Goal: Information Seeking & Learning: Learn about a topic

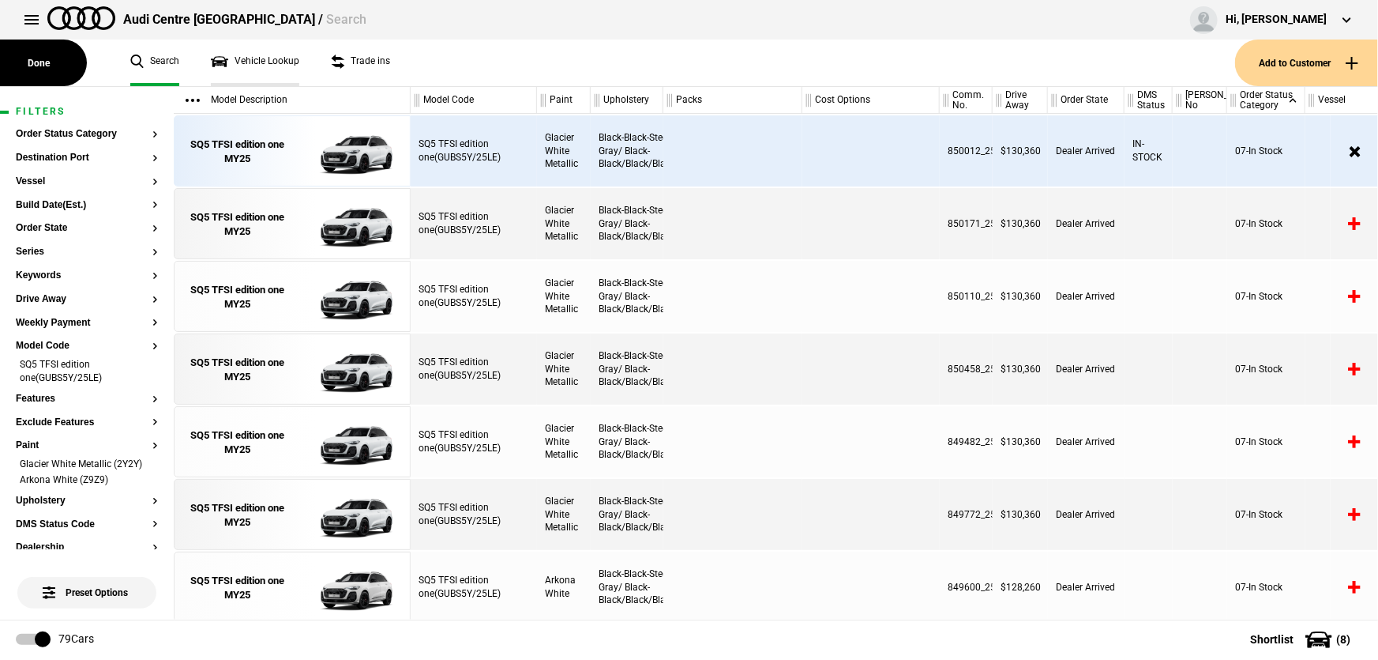
click at [232, 53] on link "Vehicle Lookup" at bounding box center [255, 62] width 88 height 47
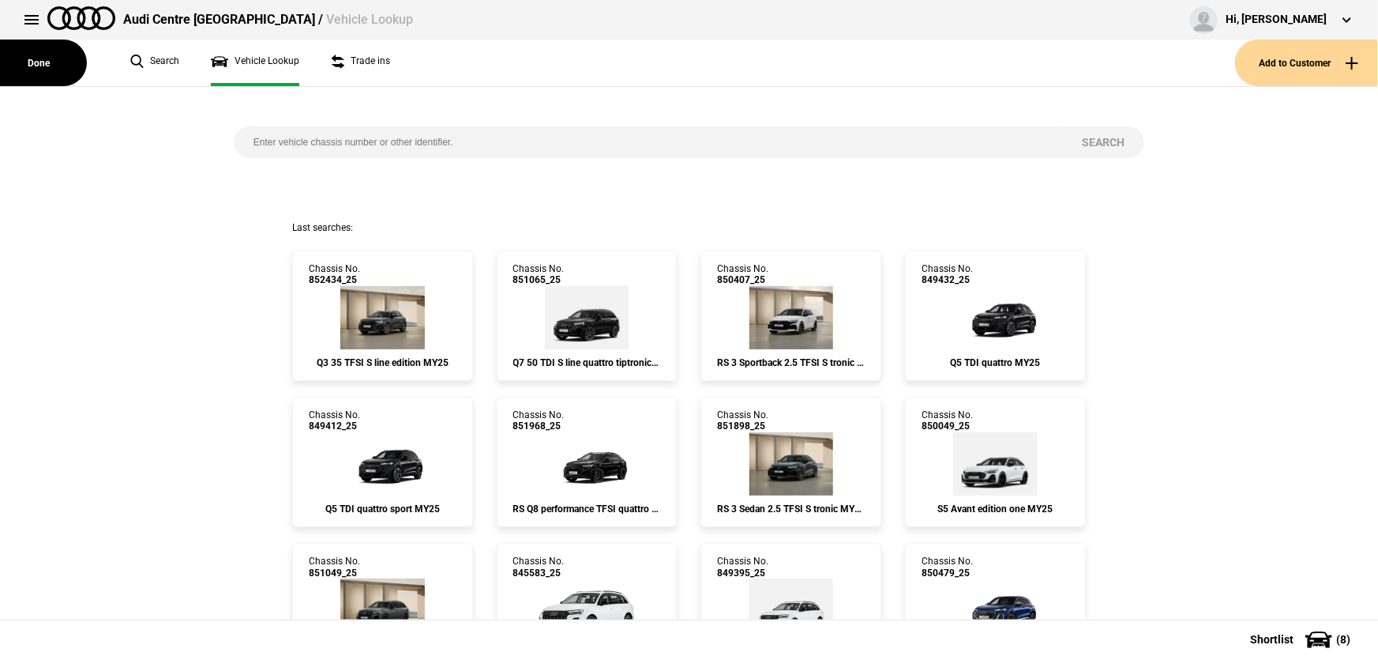
click at [305, 135] on input "search" at bounding box center [648, 142] width 829 height 32
paste input "847535"
type input "847535"
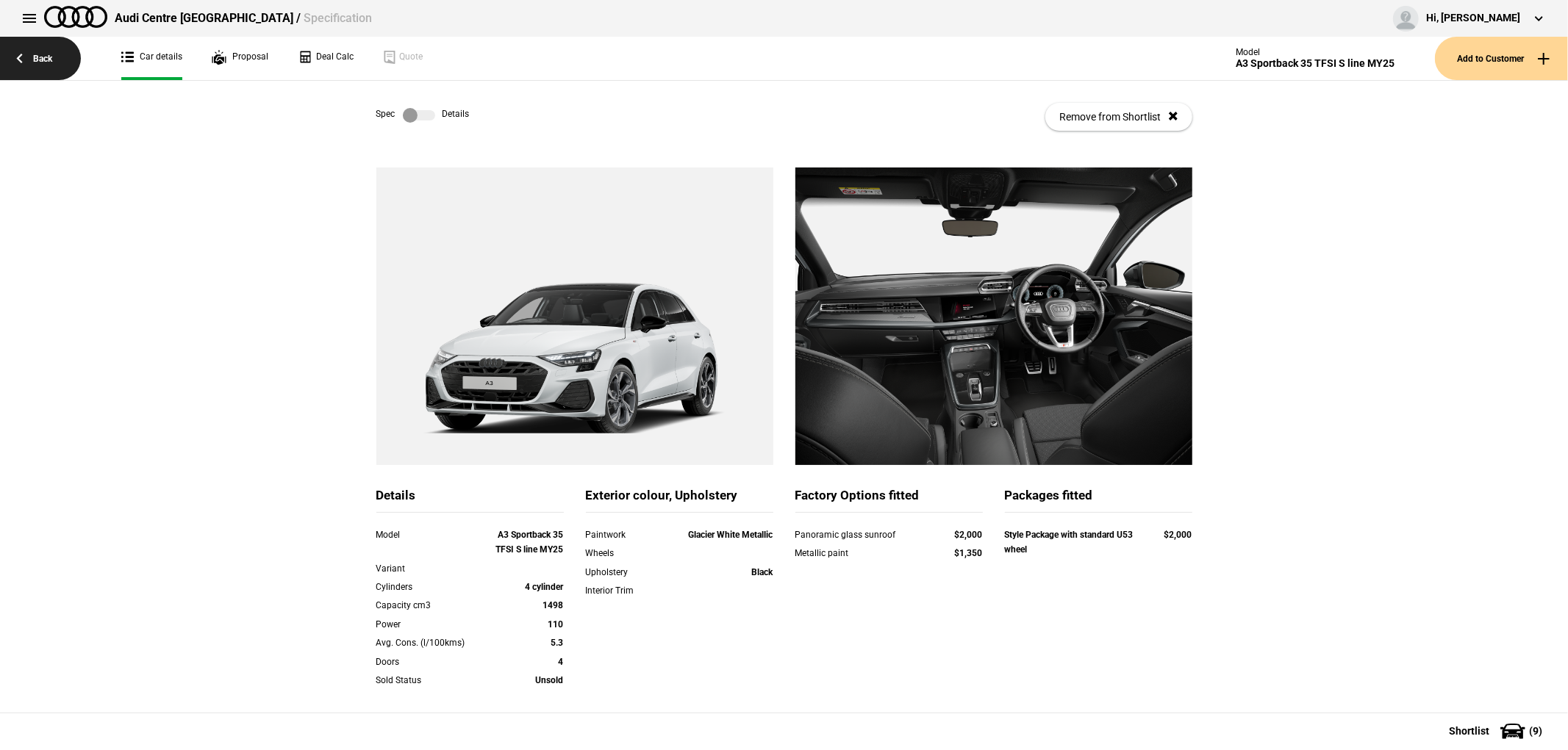
click at [60, 63] on link "Back" at bounding box center [40, 58] width 81 height 44
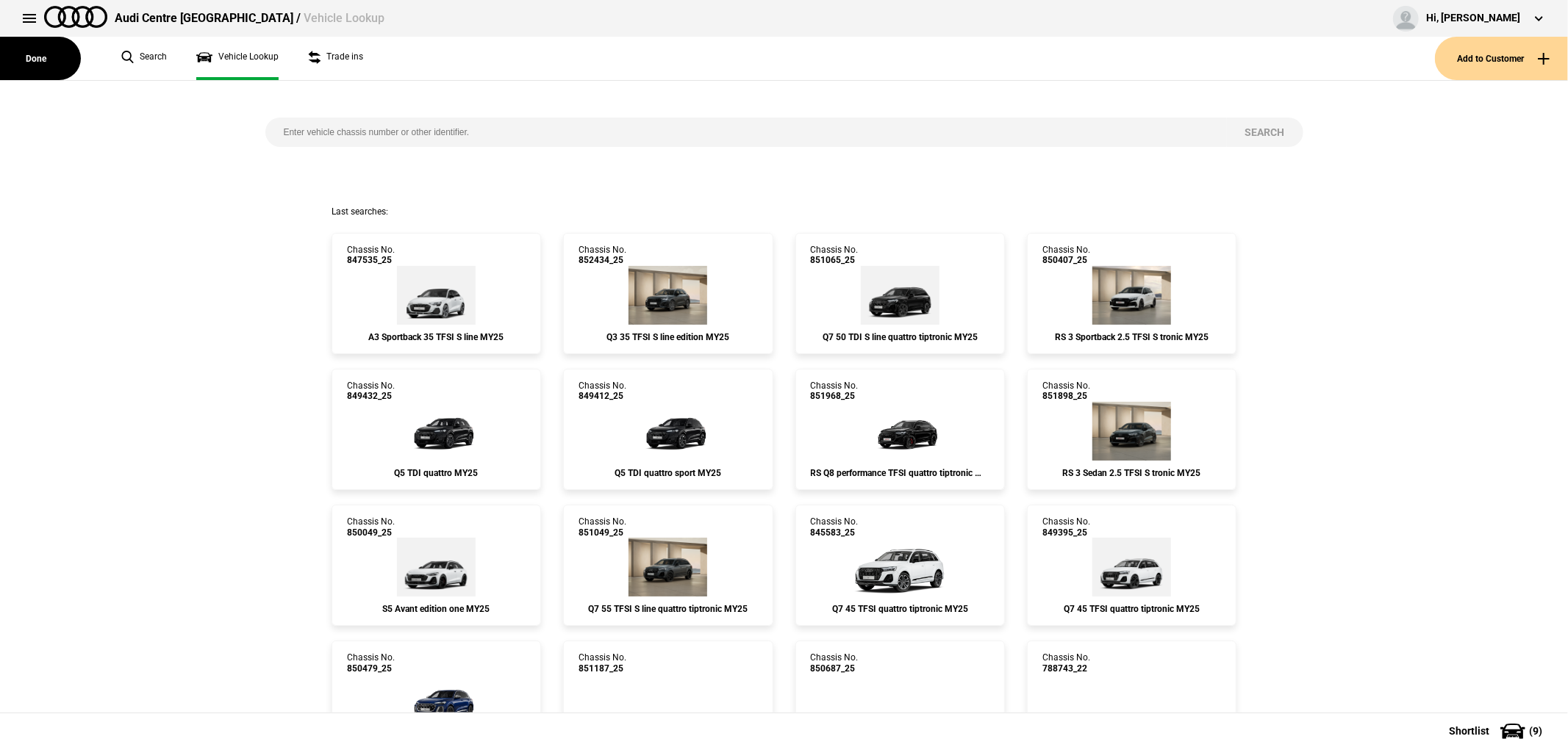
drag, startPoint x: 366, startPoint y: 114, endPoint x: 368, endPoint y: 124, distance: 10.2
click at [366, 116] on div "Search" at bounding box center [784, 143] width 1060 height 125
click at [368, 128] on input "search" at bounding box center [745, 132] width 961 height 30
paste input "852197"
type input "852197"
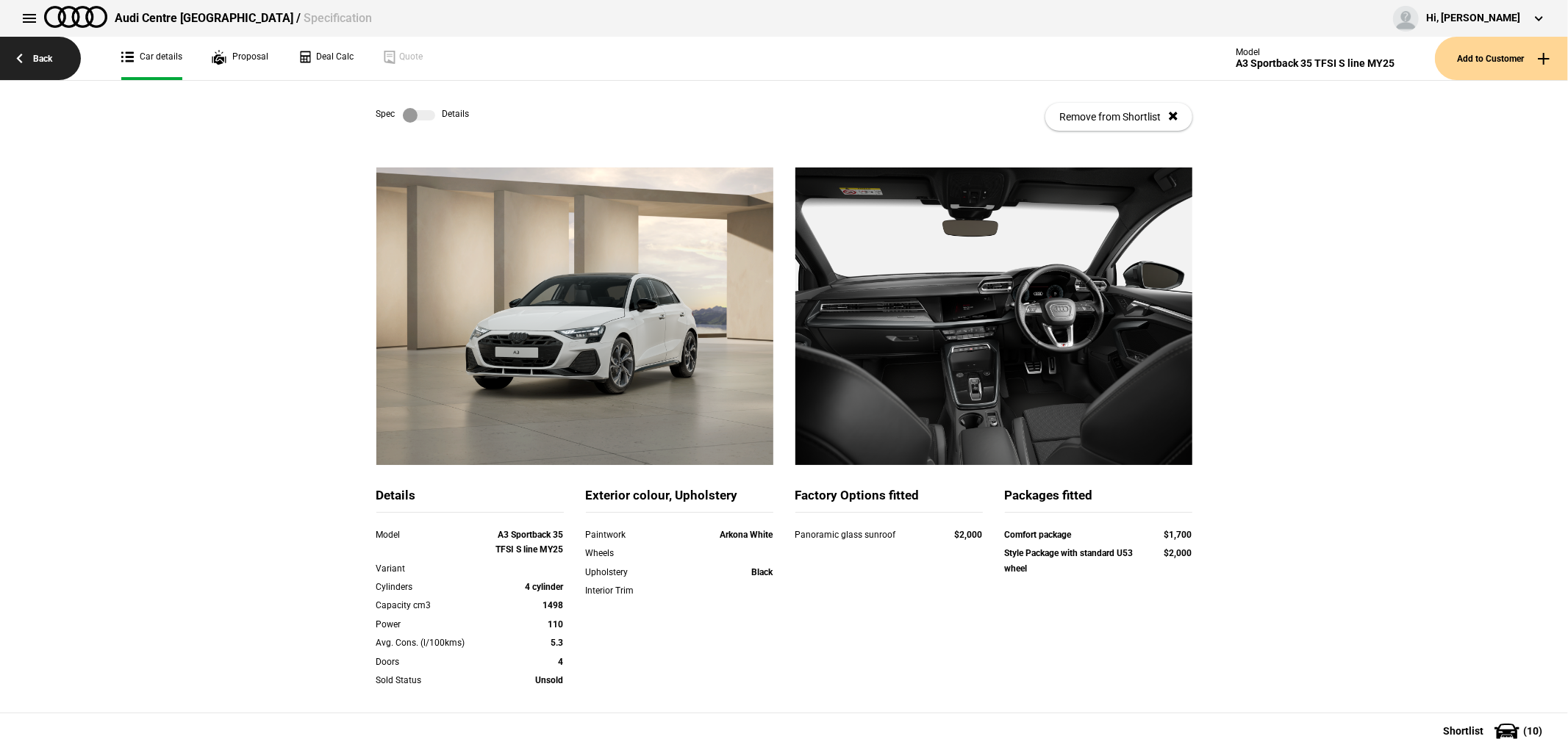
click at [25, 56] on link "Back" at bounding box center [40, 58] width 81 height 44
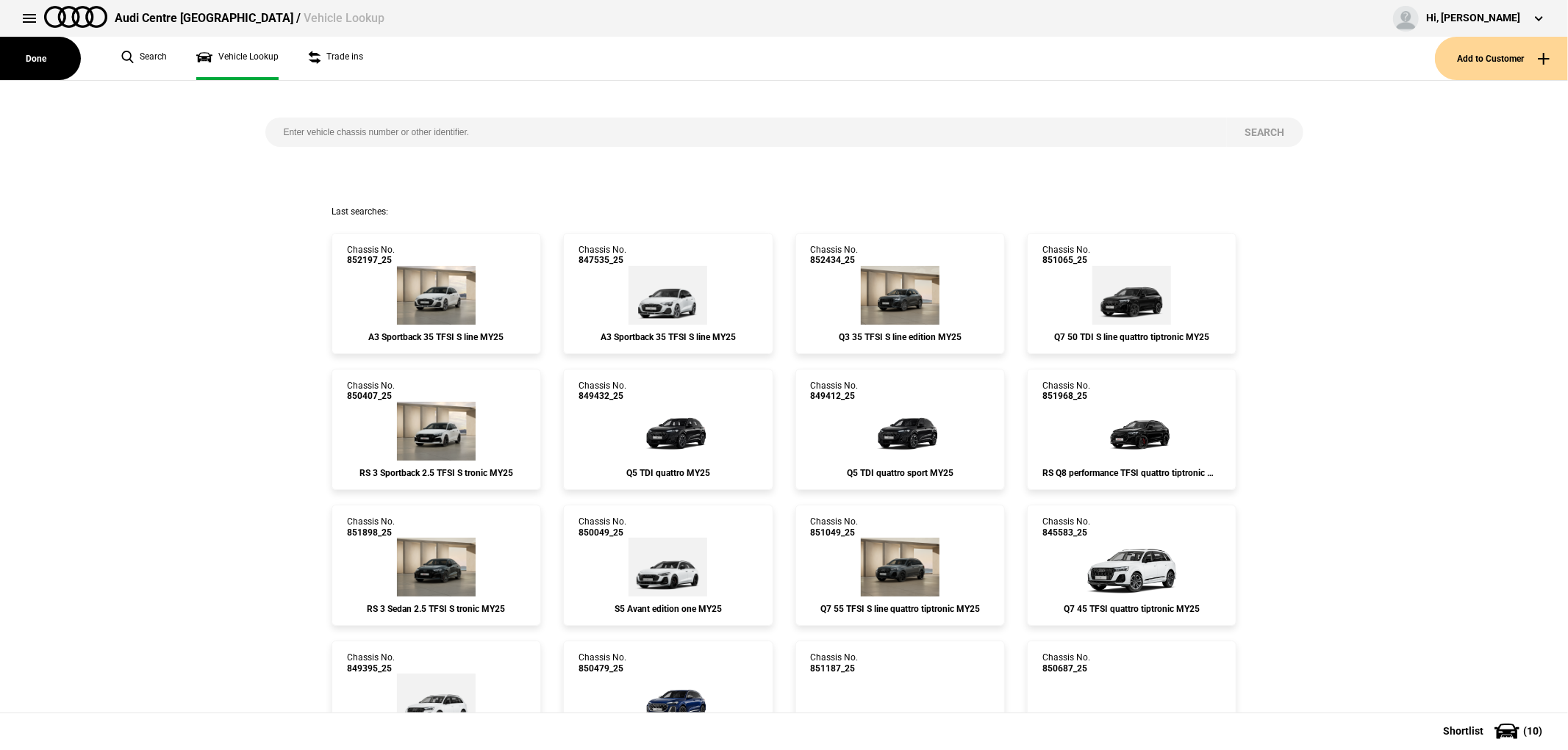
click at [507, 137] on input "search" at bounding box center [745, 132] width 961 height 30
paste input "847535"
type input "847535"
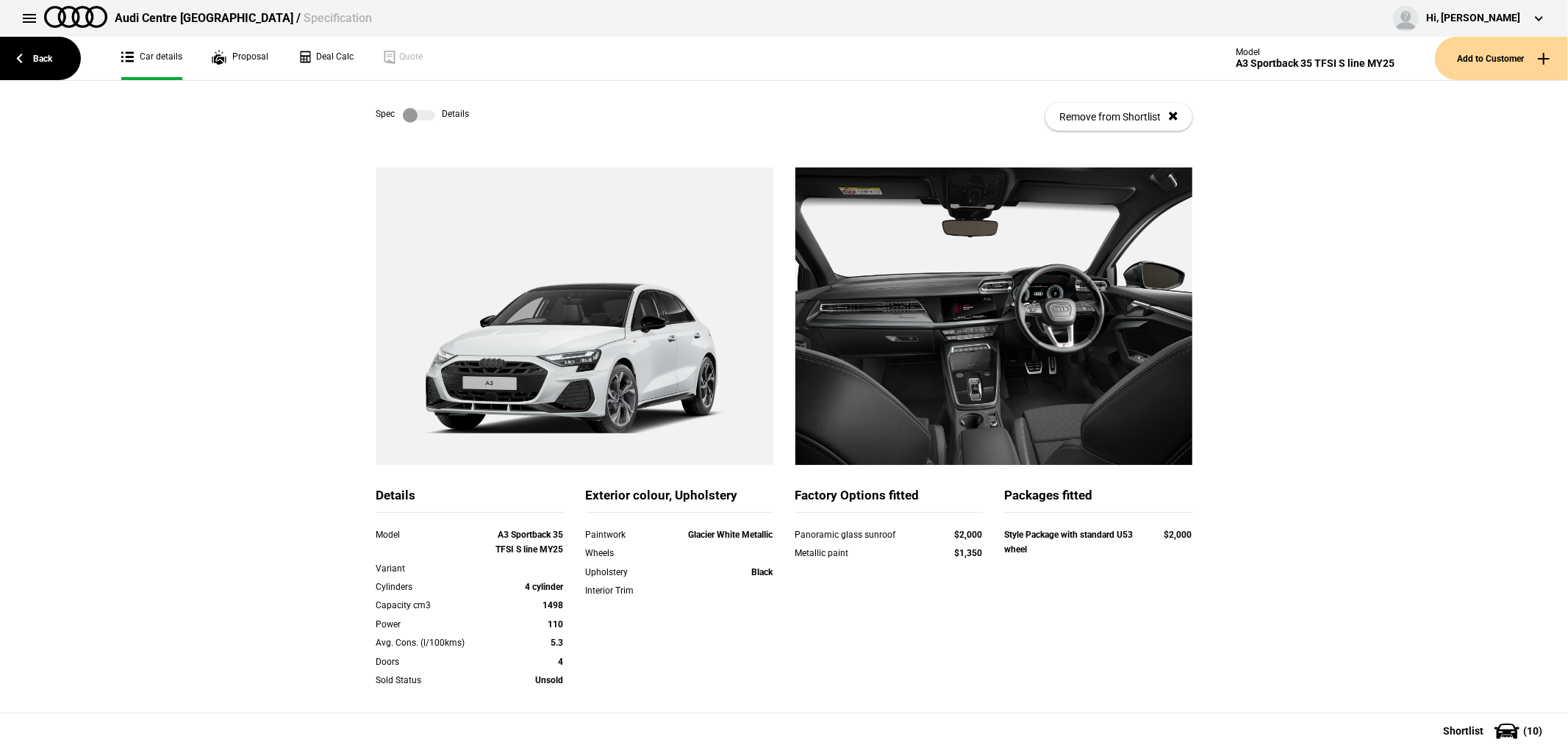
click at [411, 115] on label at bounding box center [419, 115] width 33 height 15
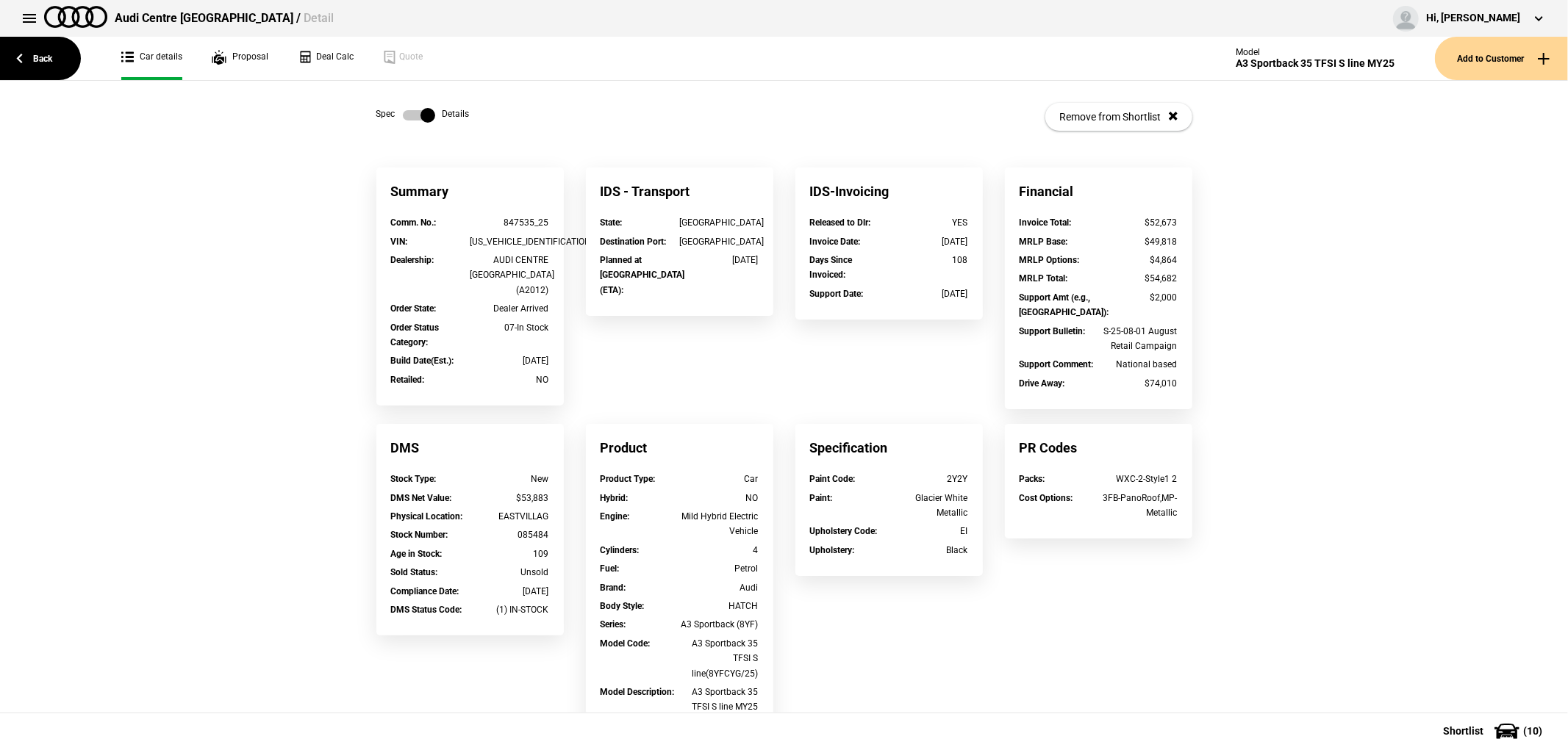
click at [533, 248] on div "WAUZZZGYXSA085484" at bounding box center [509, 242] width 79 height 15
click at [530, 240] on div "WAUZZZGYXSA085484" at bounding box center [509, 242] width 79 height 15
copy div "WAUZZZGYXSA085484"
click at [44, 52] on link "Back" at bounding box center [40, 58] width 81 height 44
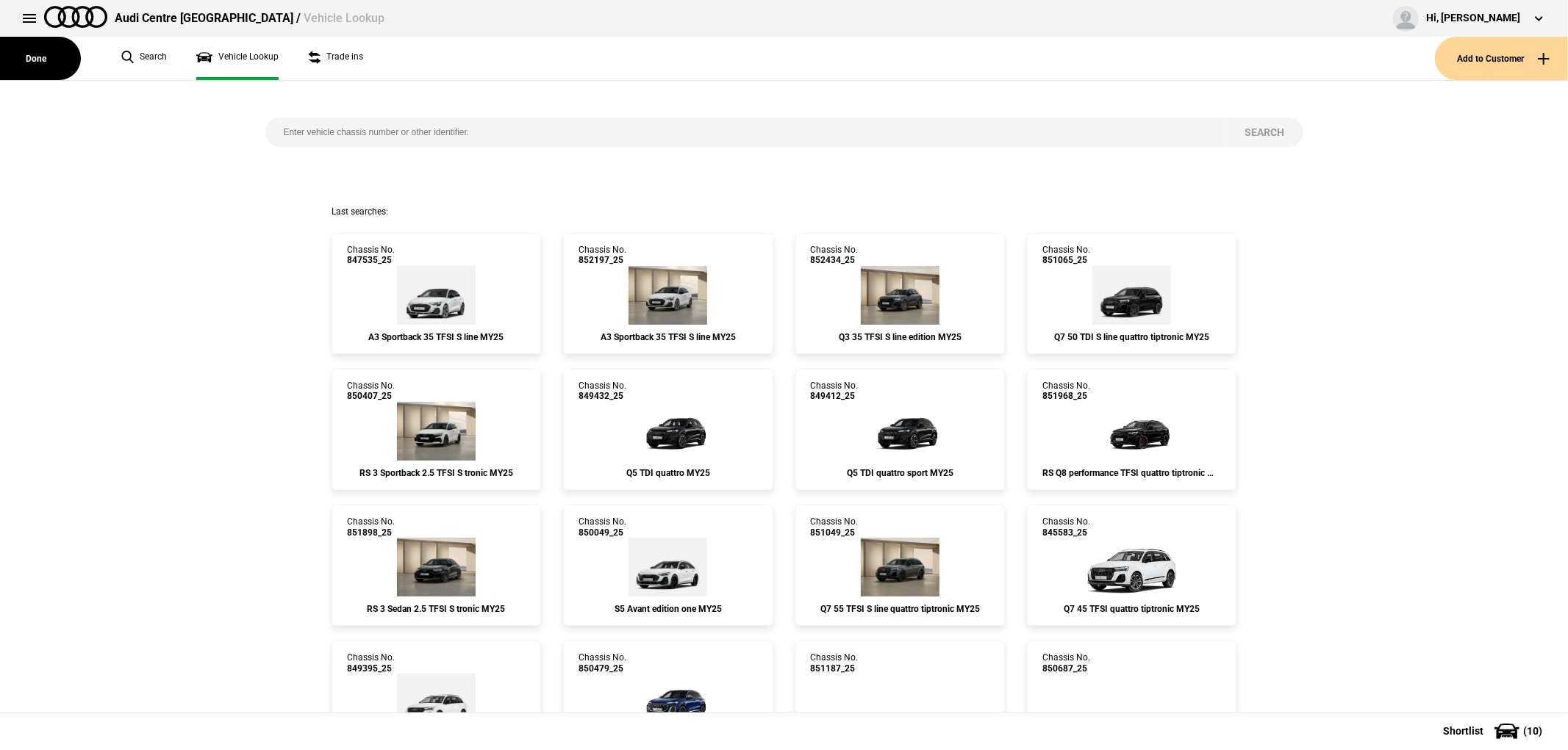
click at [422, 132] on input "search" at bounding box center [745, 132] width 961 height 30
paste input "852197"
type input "852197"
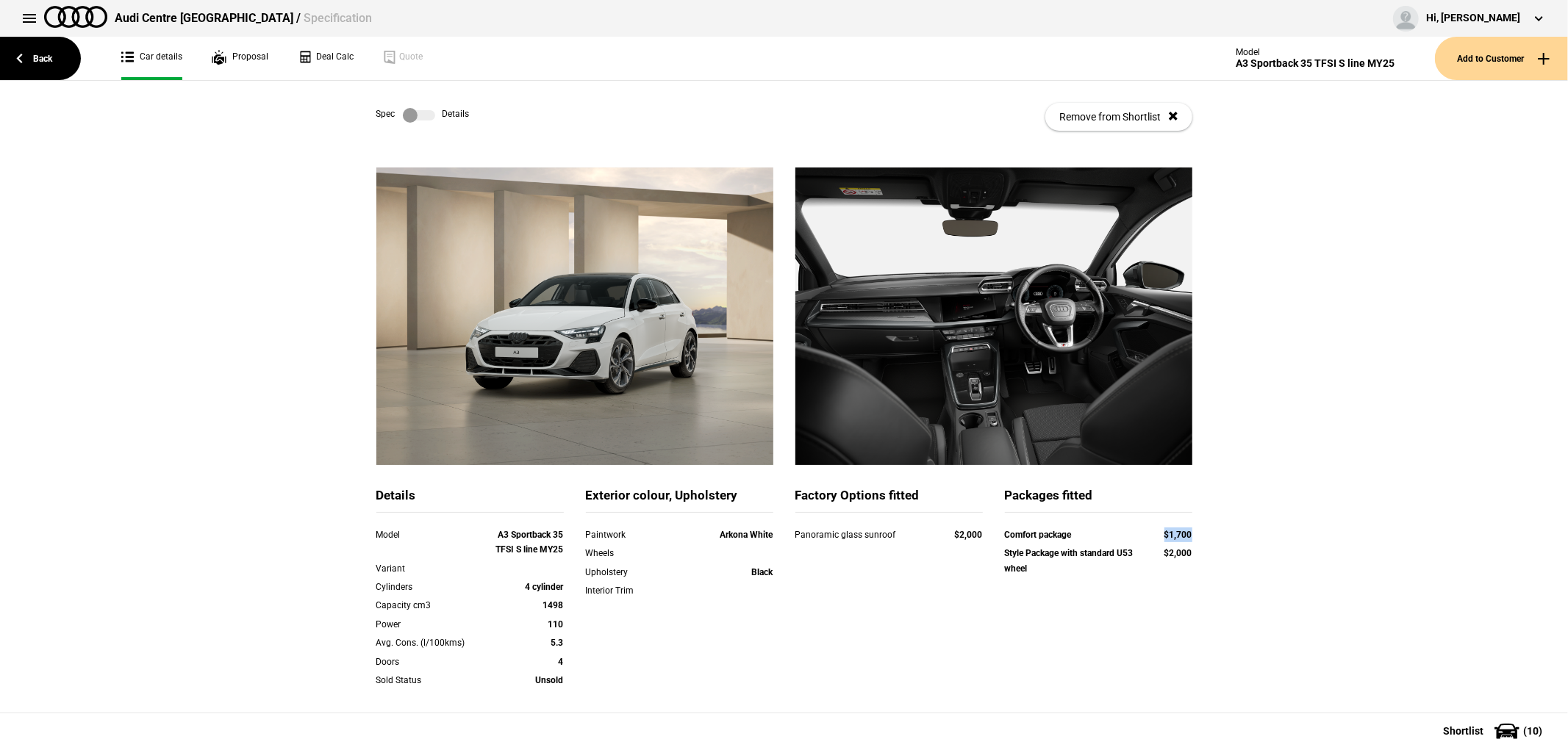
drag, startPoint x: 1153, startPoint y: 531, endPoint x: 1187, endPoint y: 532, distance: 34.0
click at [1187, 532] on div "Comfort package $1,700 Style Package with standard U53 wheel $2,000" at bounding box center [1098, 554] width 209 height 52
click at [1233, 610] on div "Details Model A3 Sportback 35 TFSI S line MY25 Variant Cylinders 4 cylinder Cap…" at bounding box center [784, 543] width 1568 height 752
drag, startPoint x: 10, startPoint y: 58, endPoint x: 189, endPoint y: 79, distance: 180.2
click at [12, 57] on link "Back" at bounding box center [40, 58] width 81 height 44
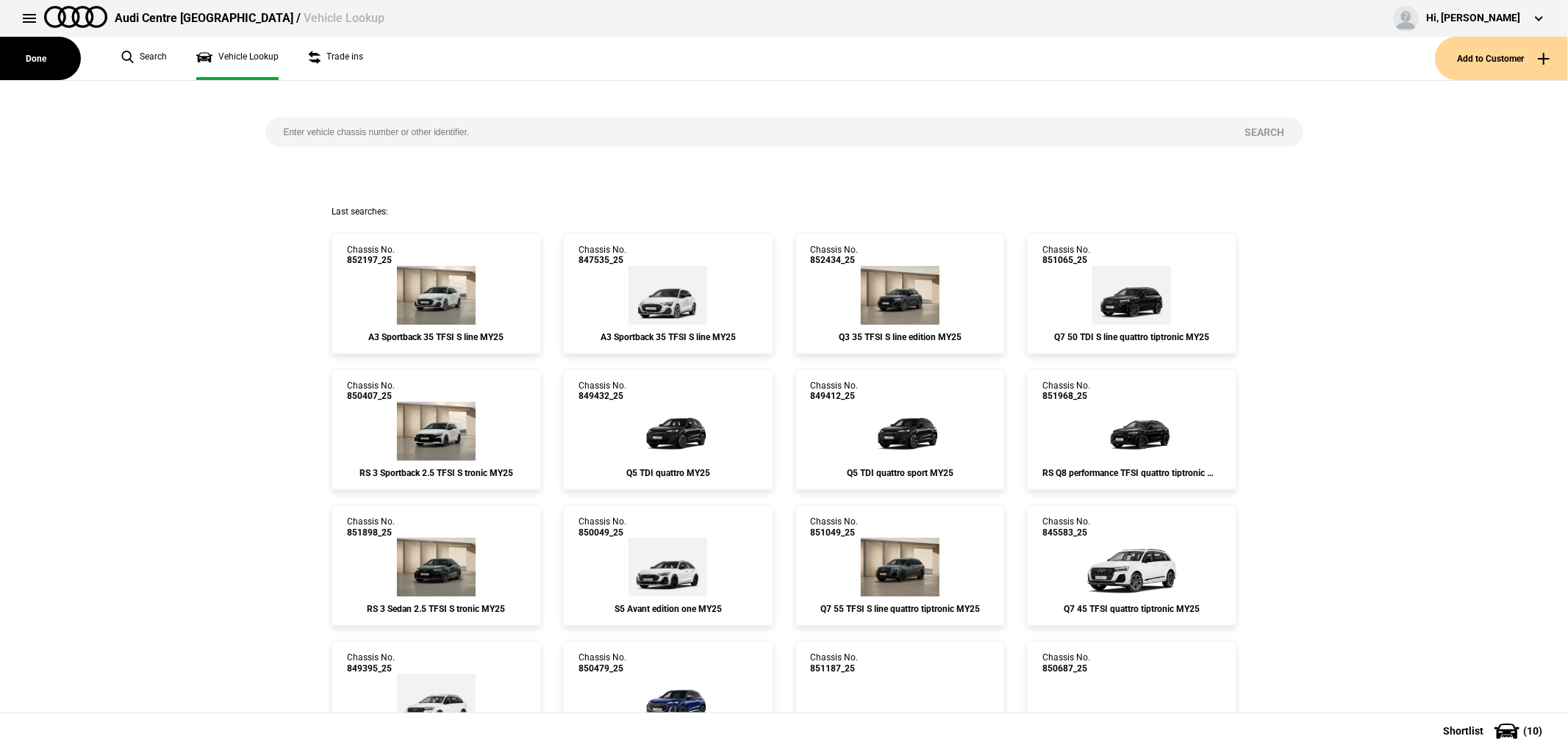
click at [488, 122] on input "search" at bounding box center [745, 132] width 961 height 30
paste input "853033"
type input "853033"
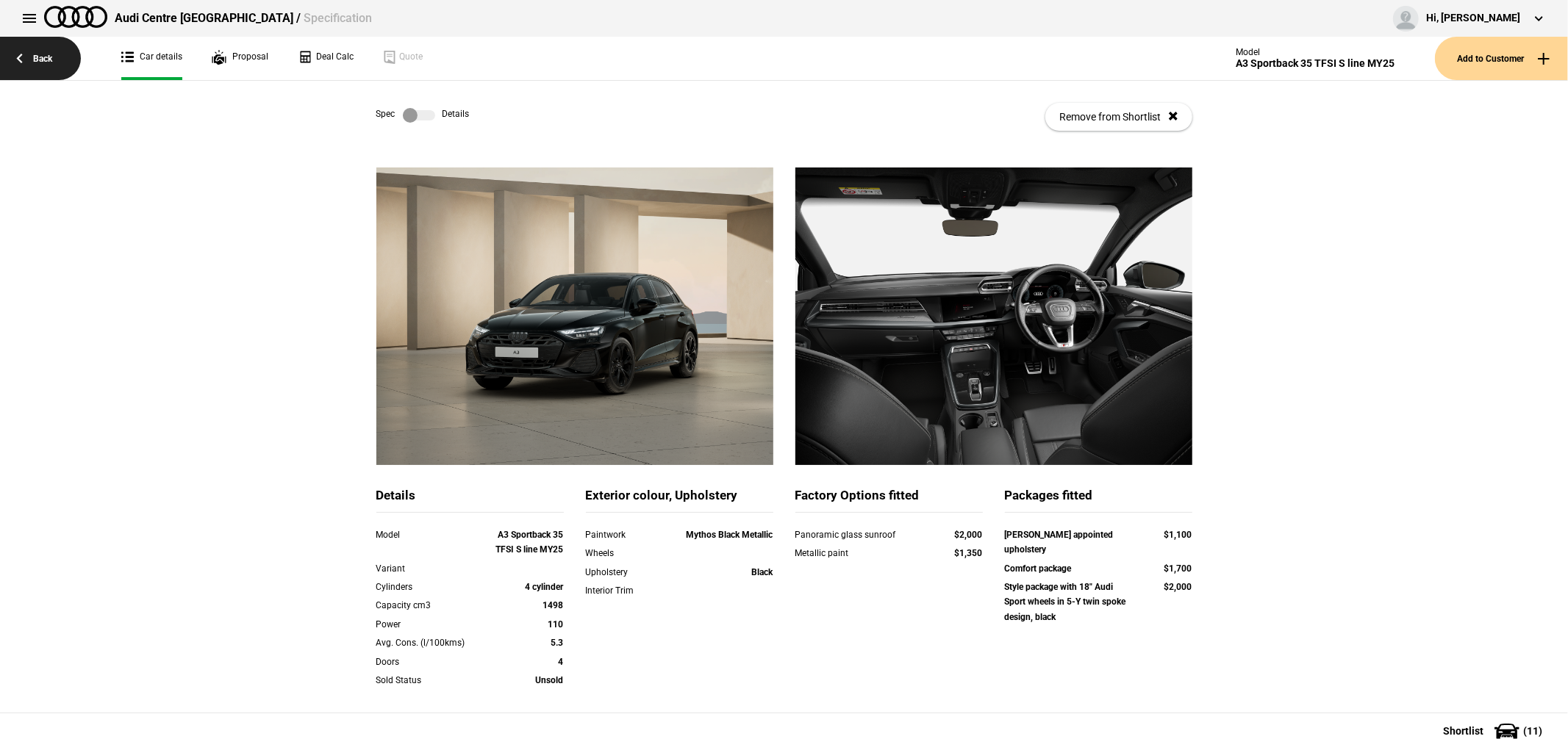
click at [47, 47] on link "Back" at bounding box center [40, 58] width 81 height 44
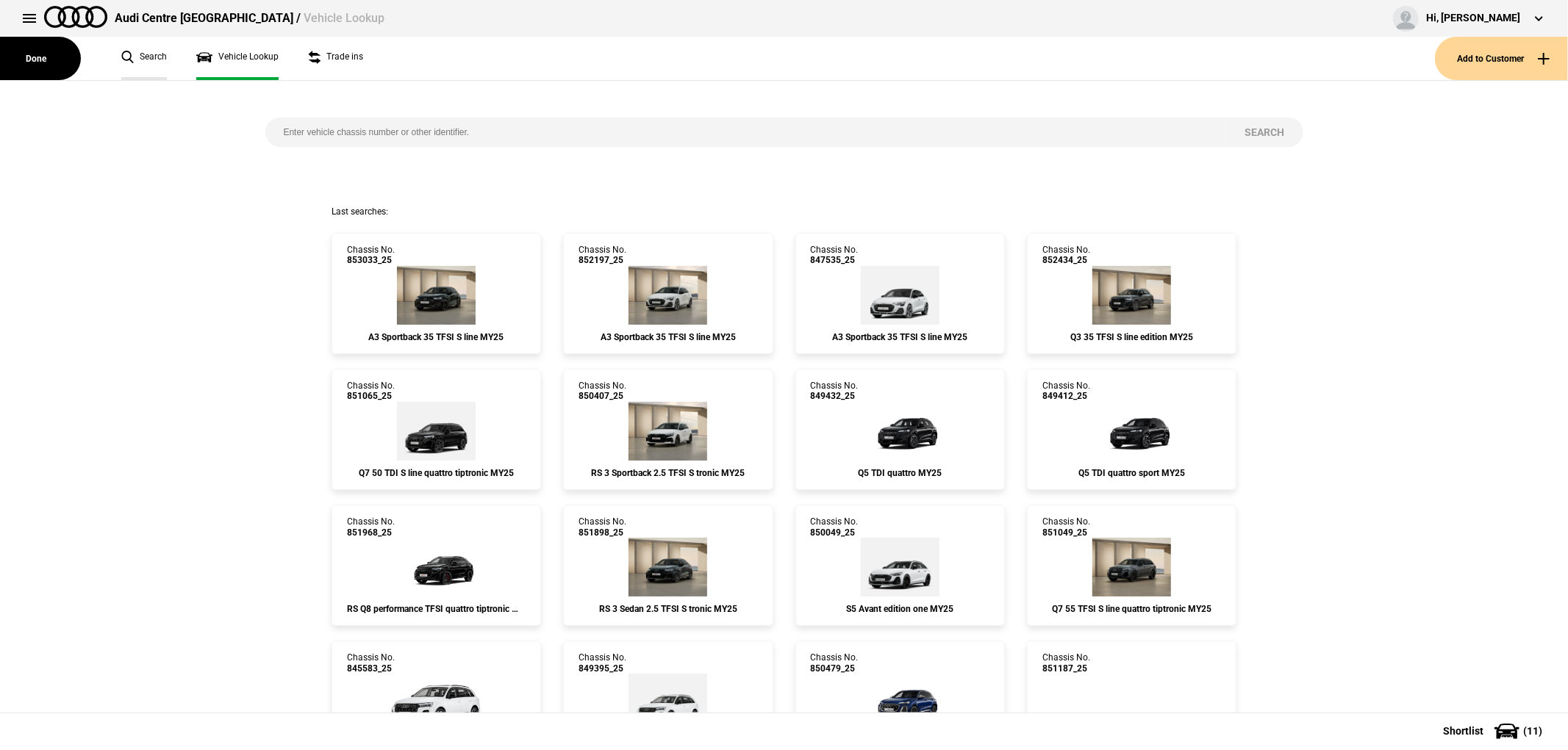
click at [157, 58] on link "Search" at bounding box center [143, 58] width 46 height 44
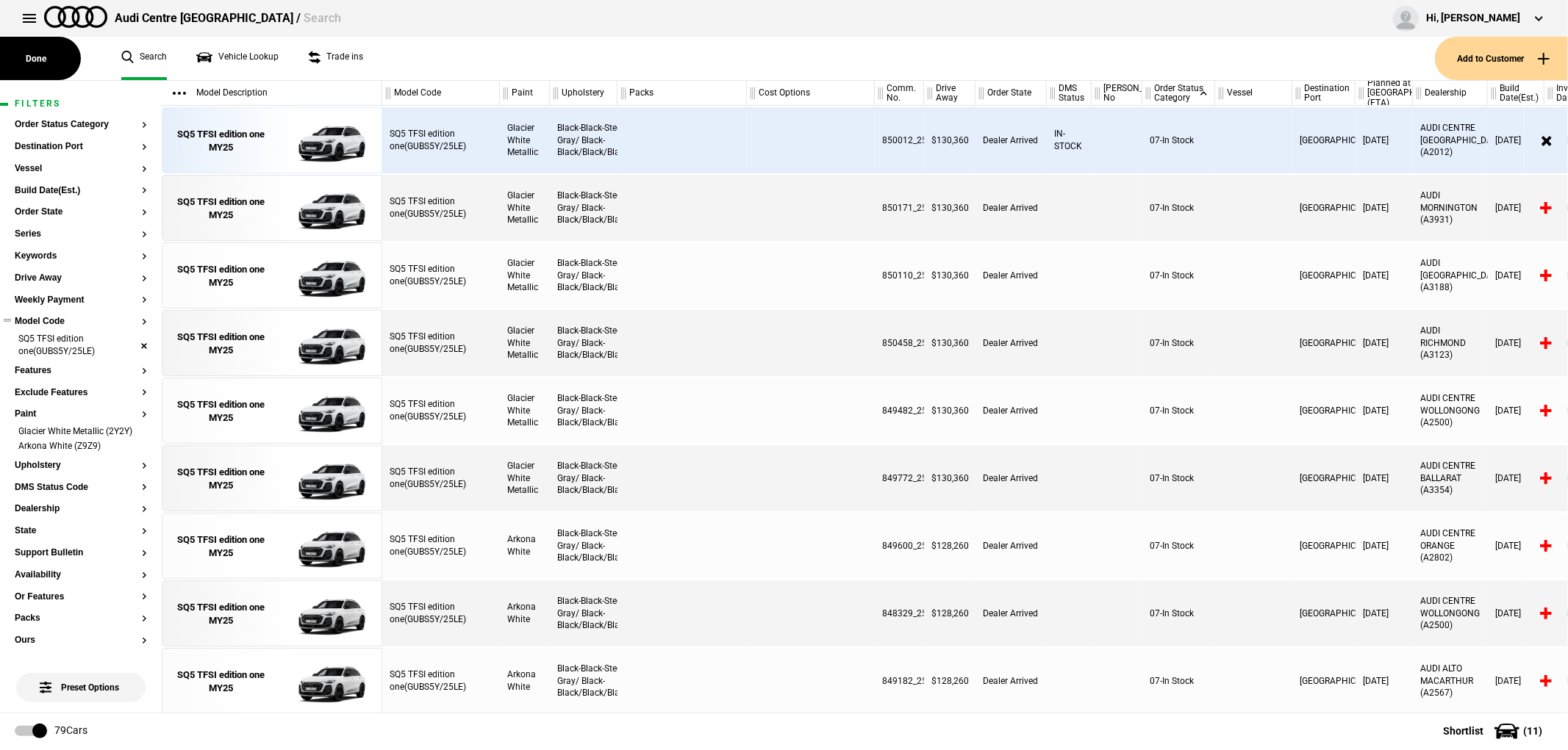
click at [127, 348] on li "SQ5 TFSI edition one(GUBS5Y/25LE)" at bounding box center [81, 346] width 132 height 27
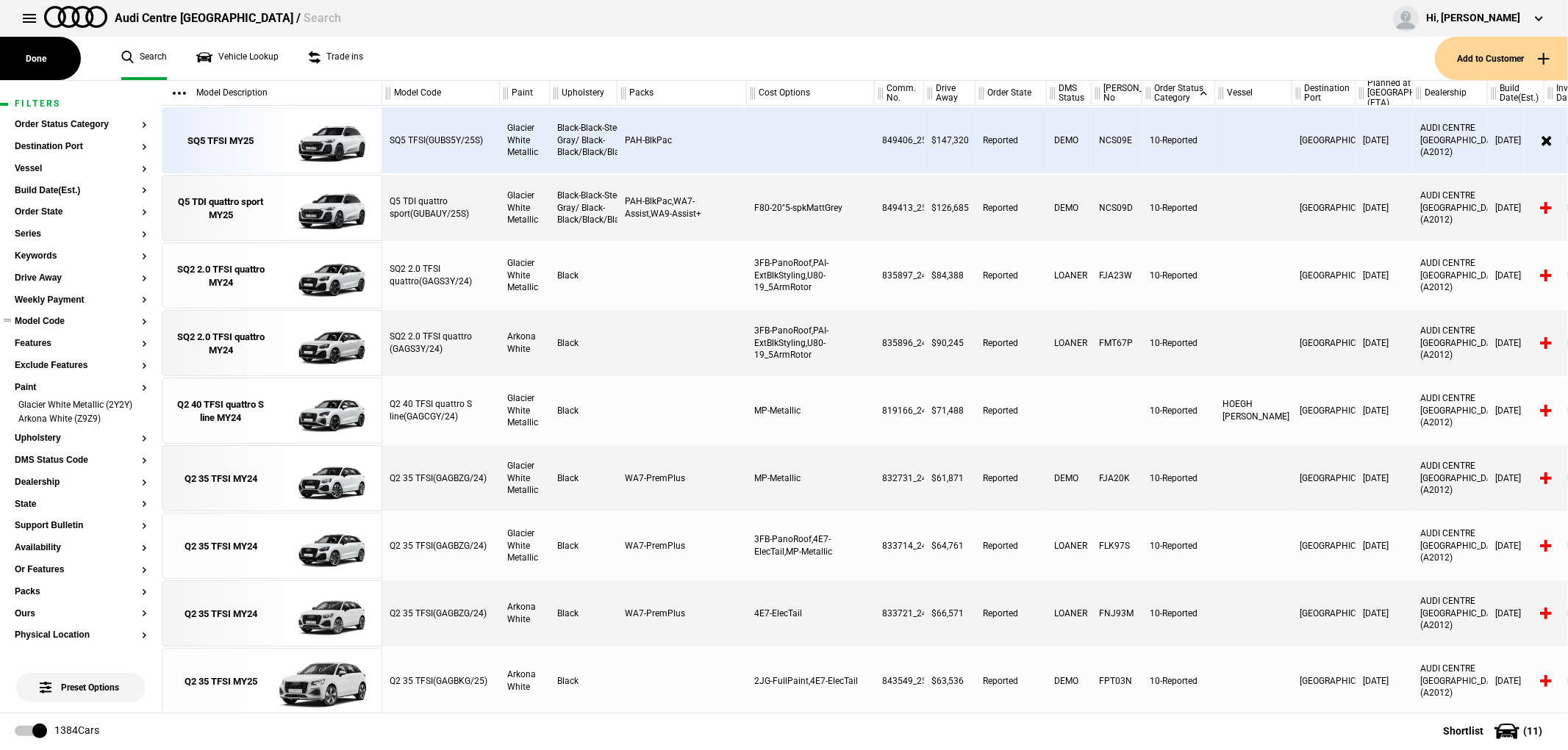
click at [38, 318] on button "Model Code" at bounding box center [81, 321] width 132 height 10
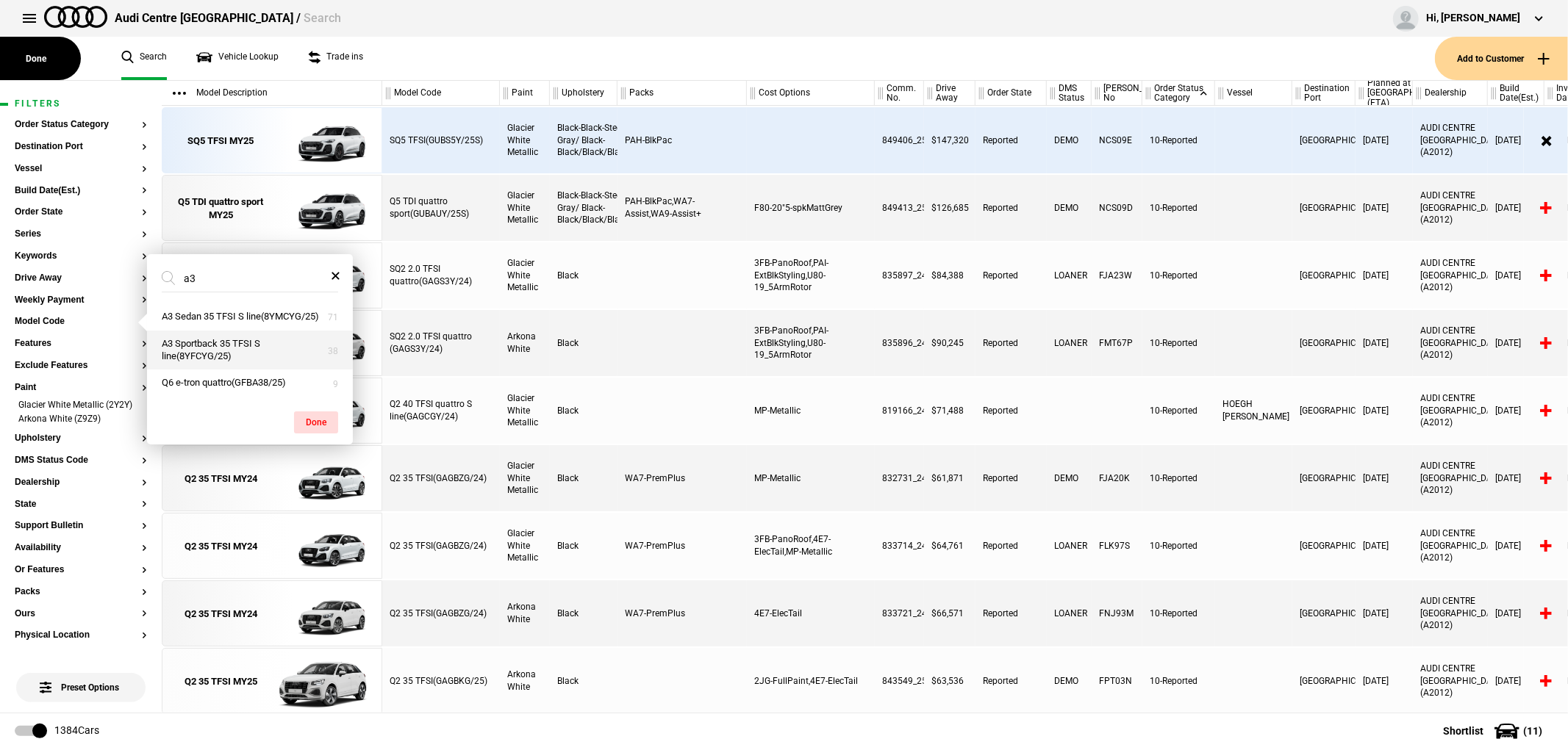
type input "a3"
click at [247, 350] on button "A3 Sportback 35 TFSI S line(8YFCYG/25)" at bounding box center [249, 350] width 206 height 40
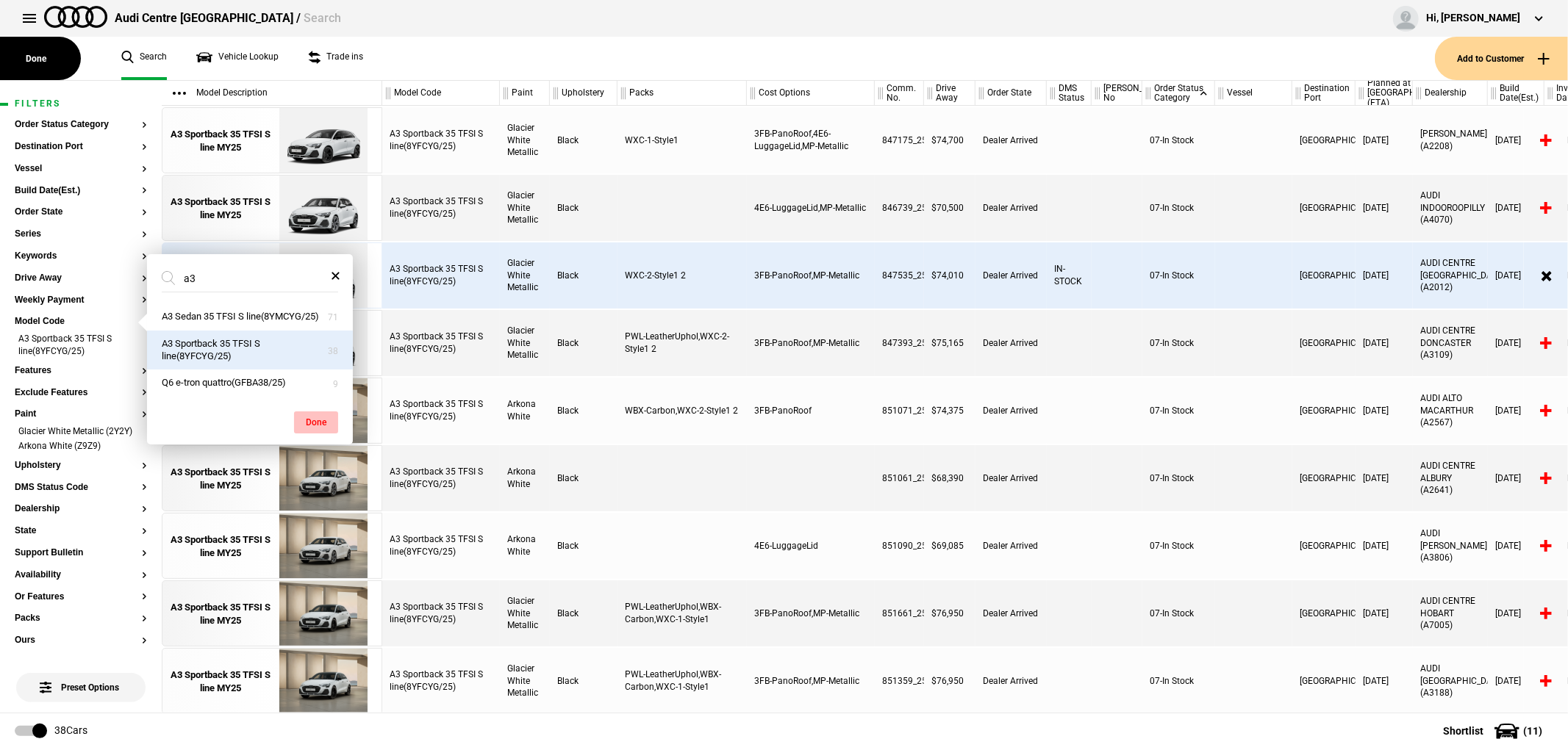
click at [315, 428] on button "Done" at bounding box center [315, 422] width 44 height 22
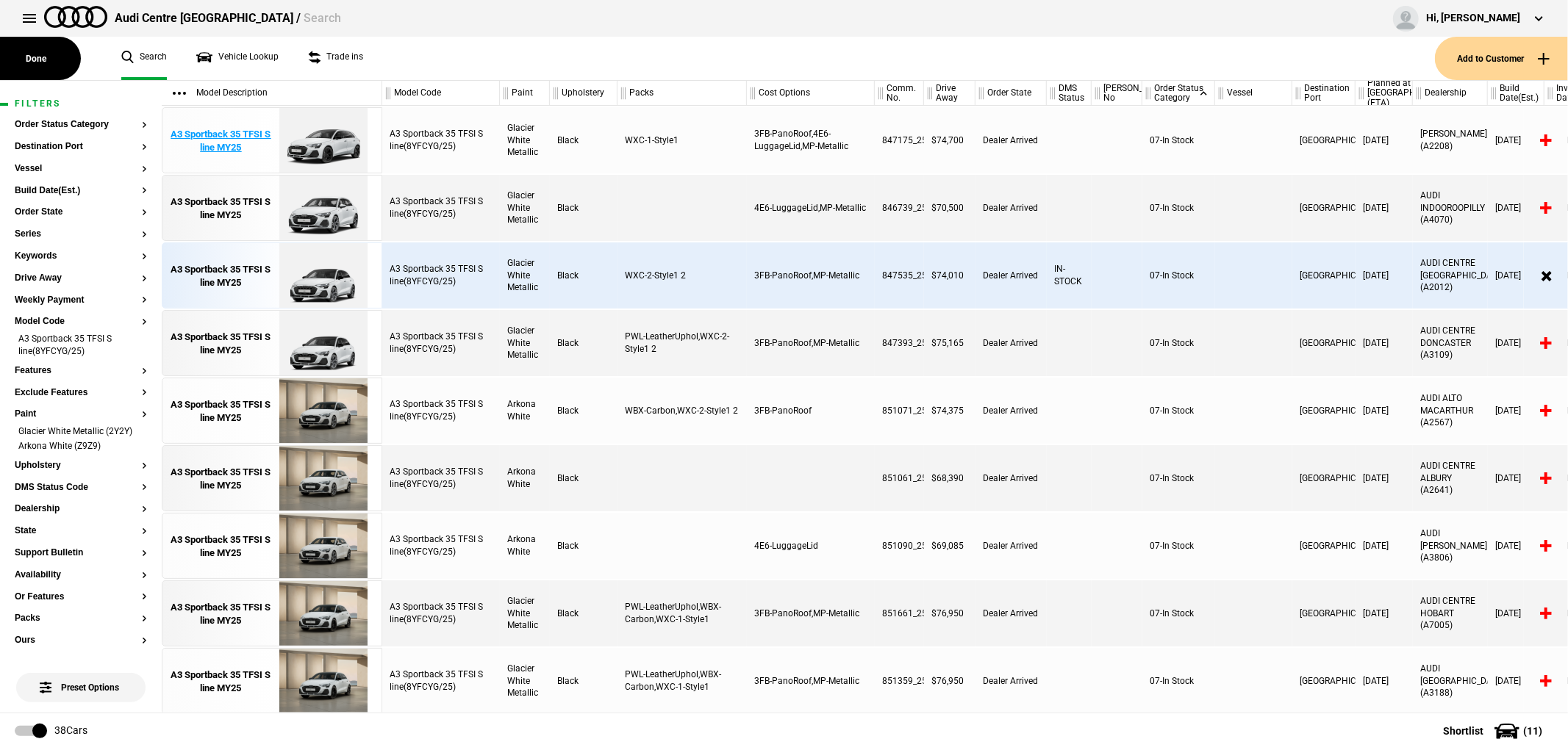
click at [253, 141] on div "A3 Sportback 35 TFSI S line MY25" at bounding box center [221, 141] width 102 height 26
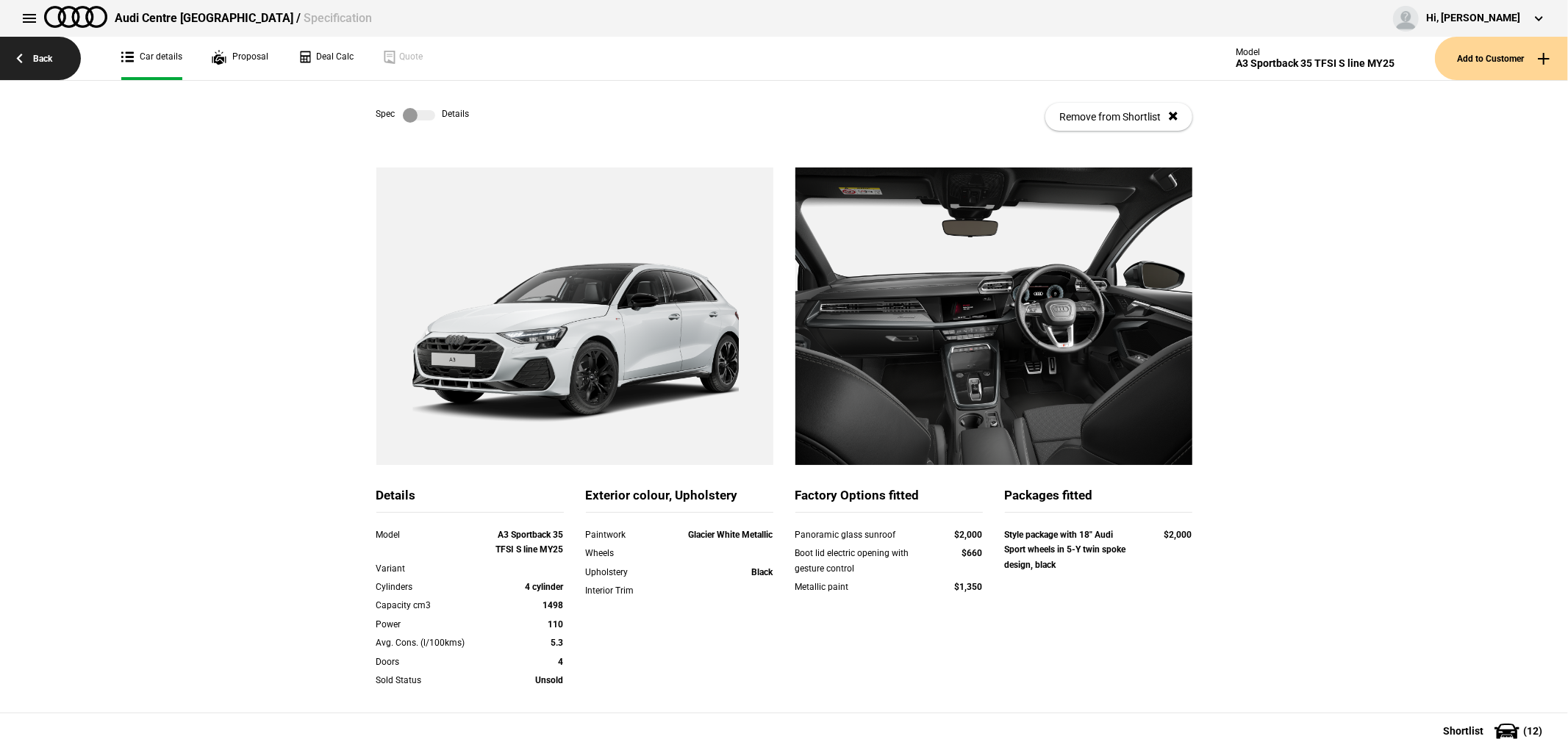
click at [31, 63] on link "Back" at bounding box center [40, 58] width 81 height 44
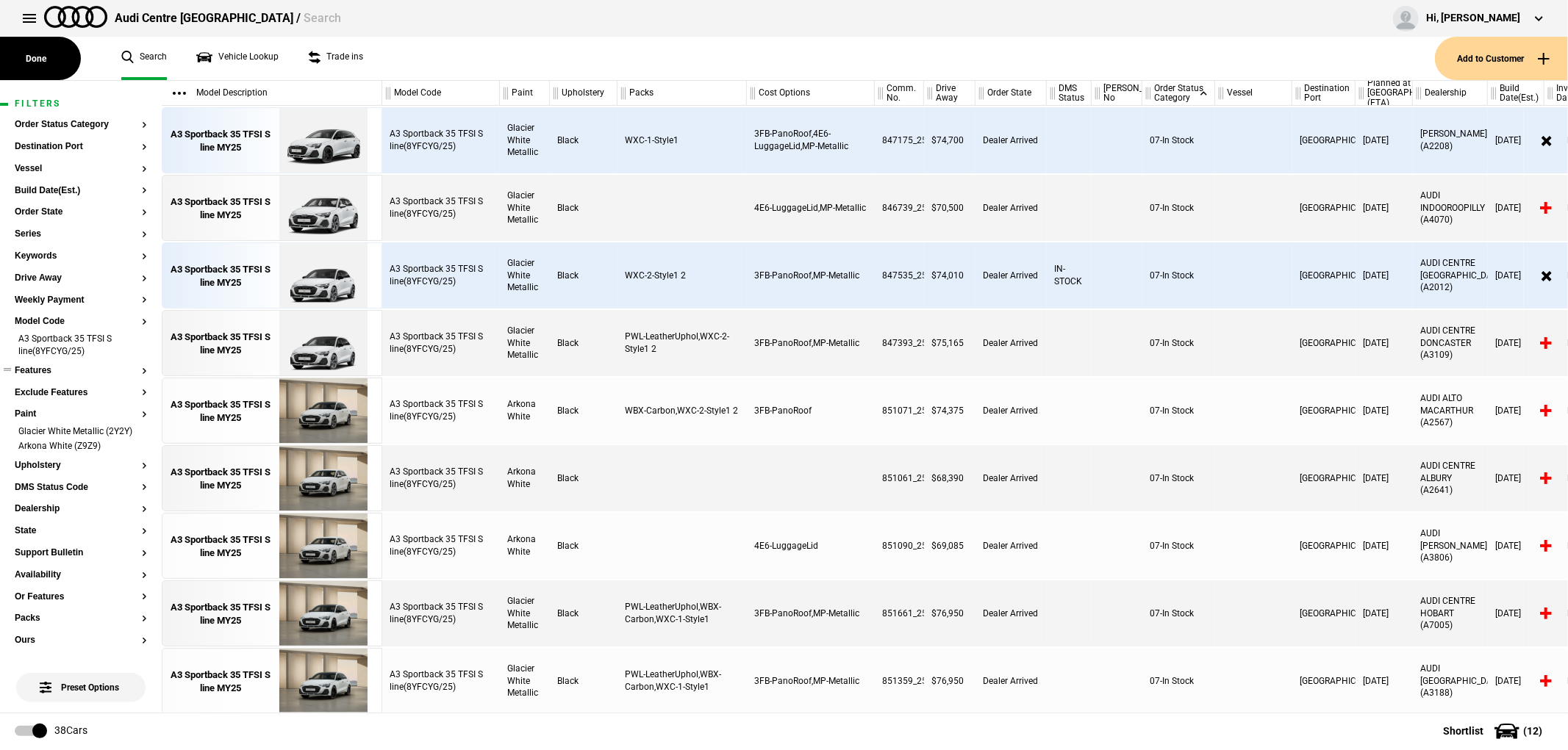
click at [34, 376] on section "Features" at bounding box center [81, 377] width 132 height 22
click at [36, 372] on button "Features" at bounding box center [81, 370] width 132 height 10
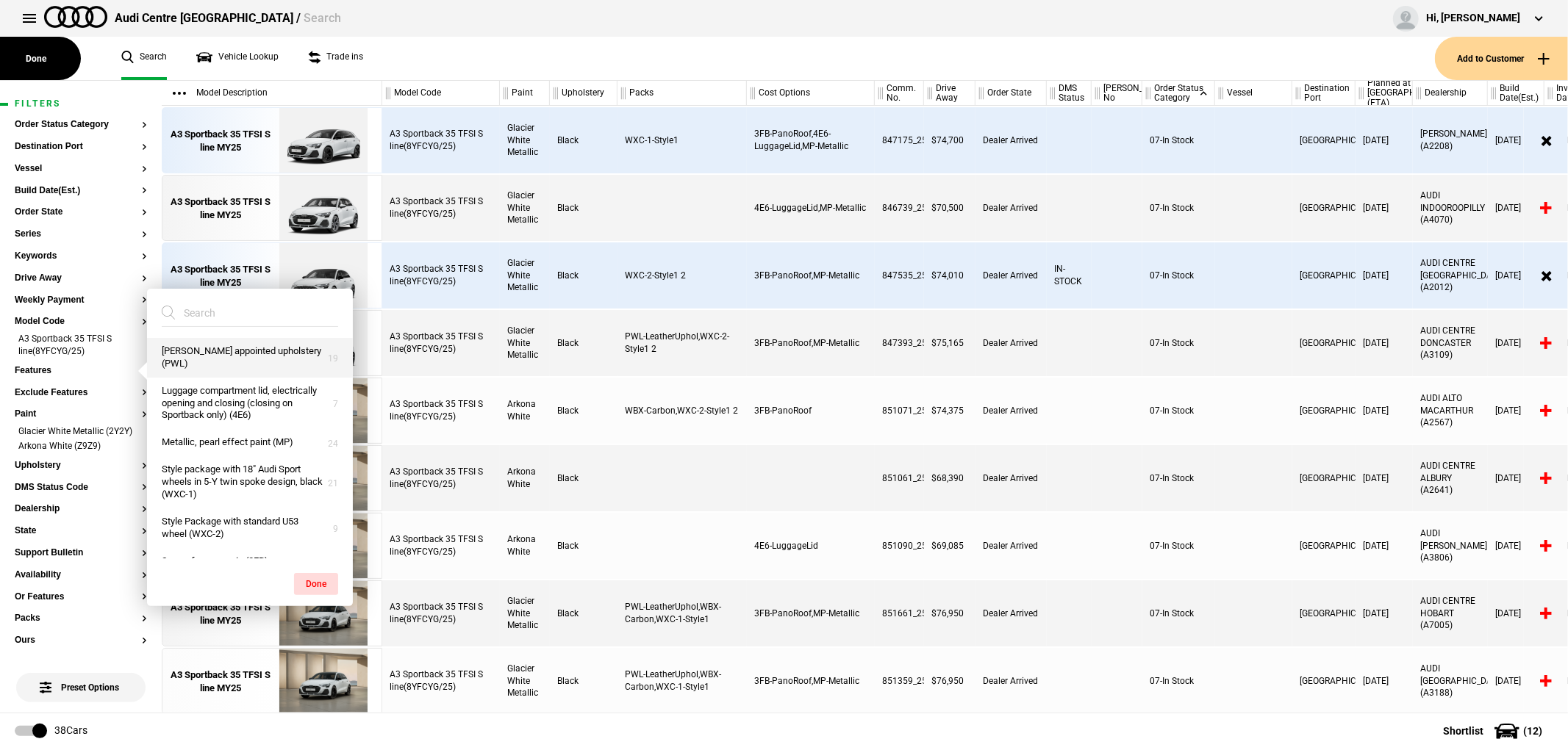
click at [218, 362] on button "Leather appointed upholstery (PWL)" at bounding box center [249, 357] width 206 height 40
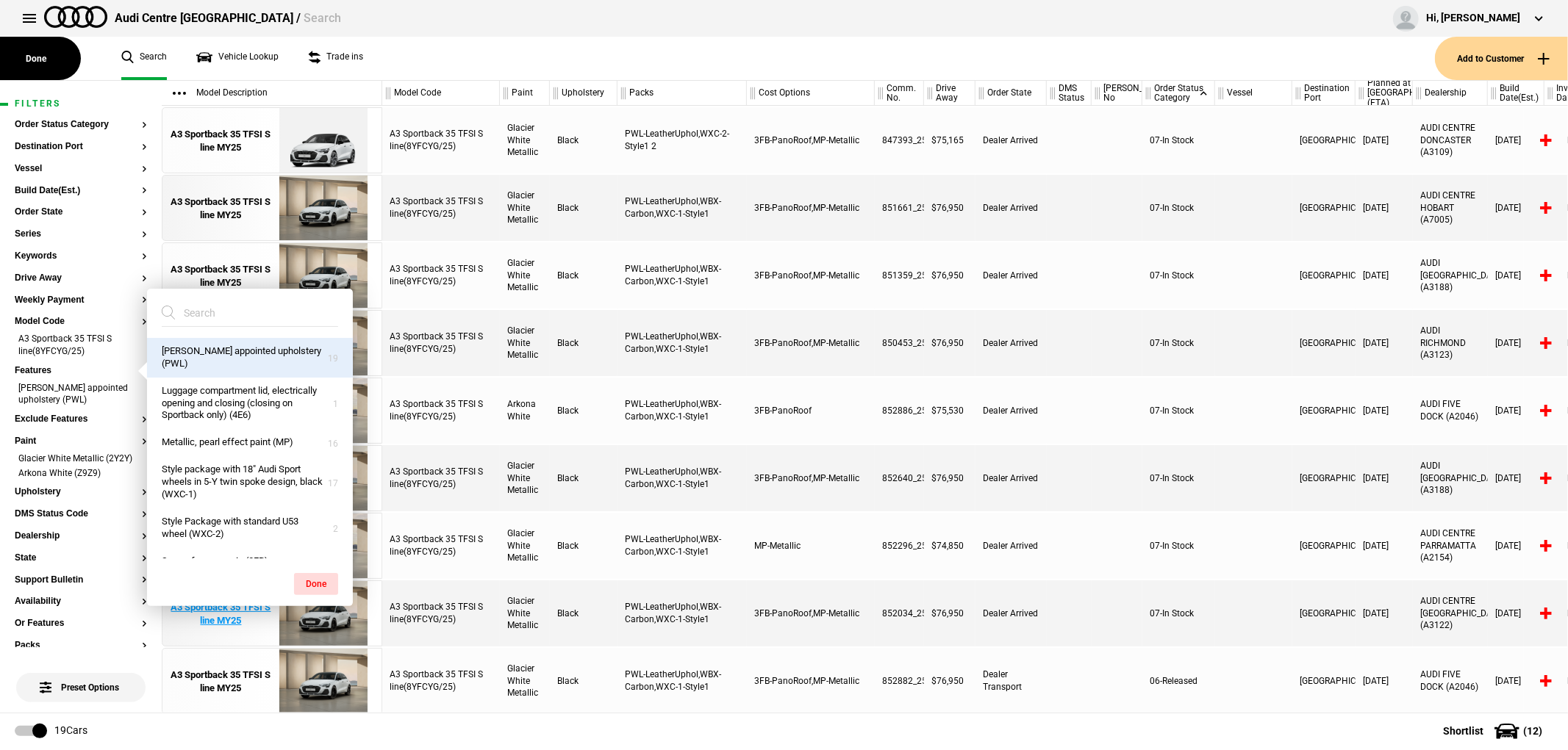
click at [313, 582] on button "Done" at bounding box center [315, 584] width 44 height 22
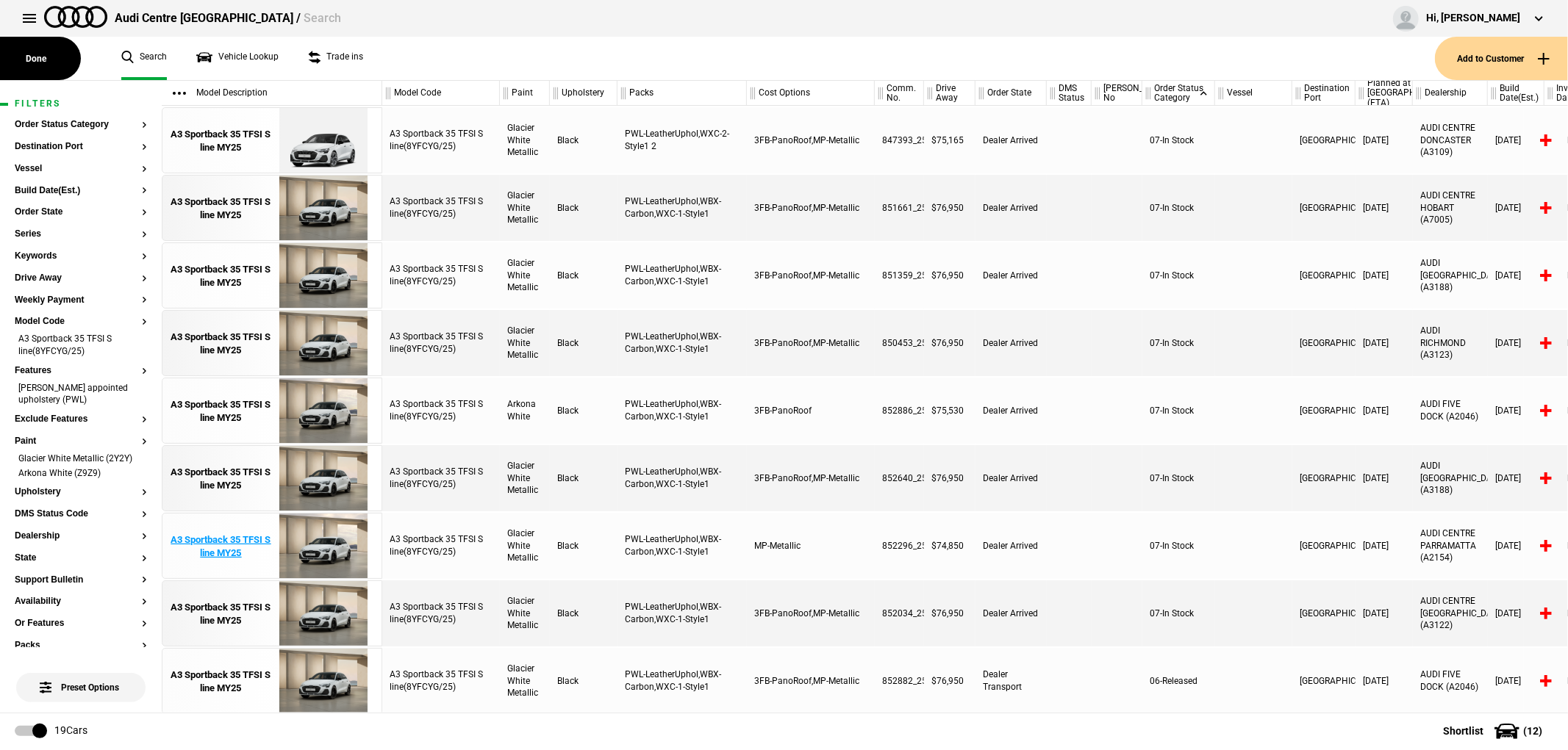
click at [225, 554] on div "A3 Sportback 35 TFSI S line MY25" at bounding box center [221, 546] width 102 height 26
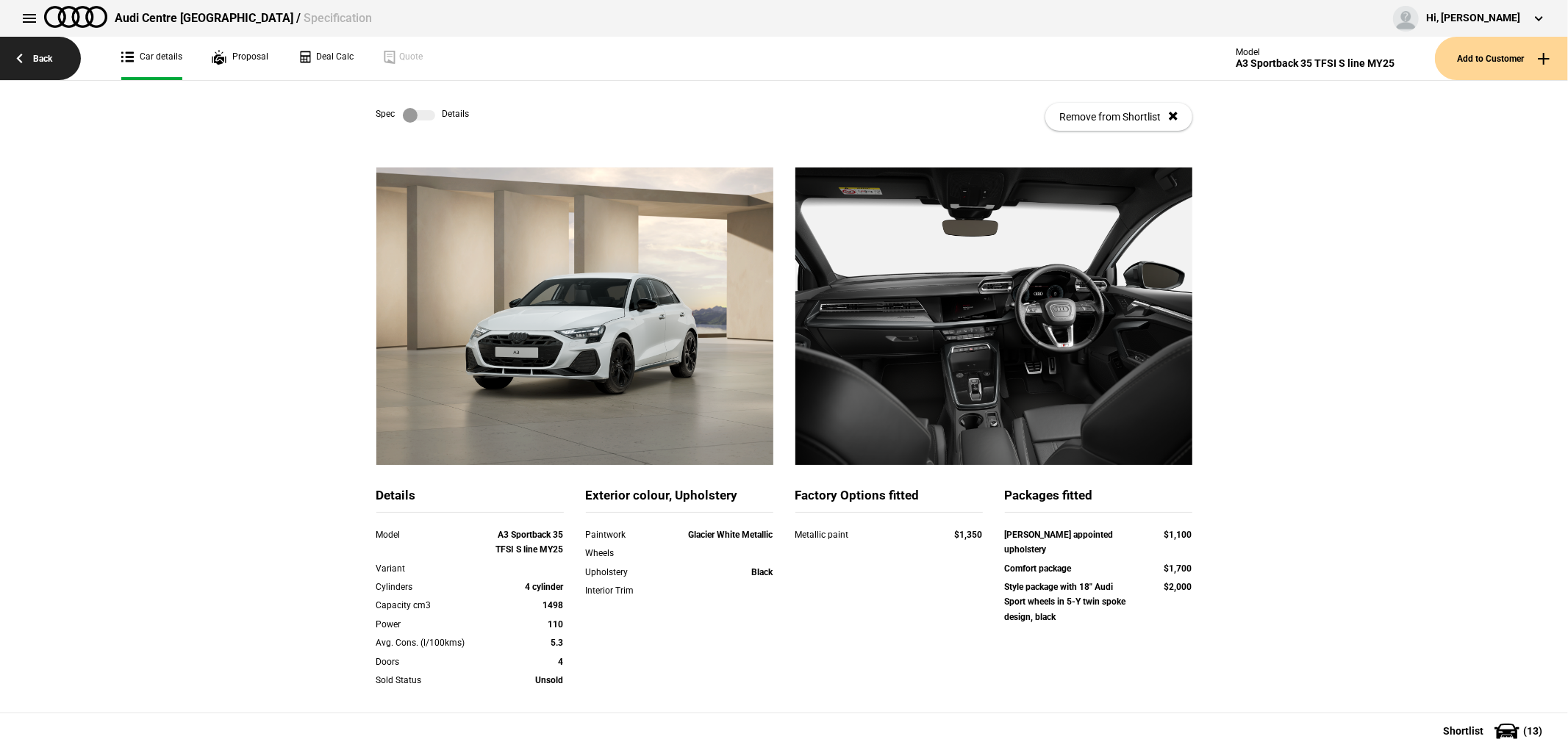
click at [47, 63] on link "Back" at bounding box center [40, 58] width 81 height 44
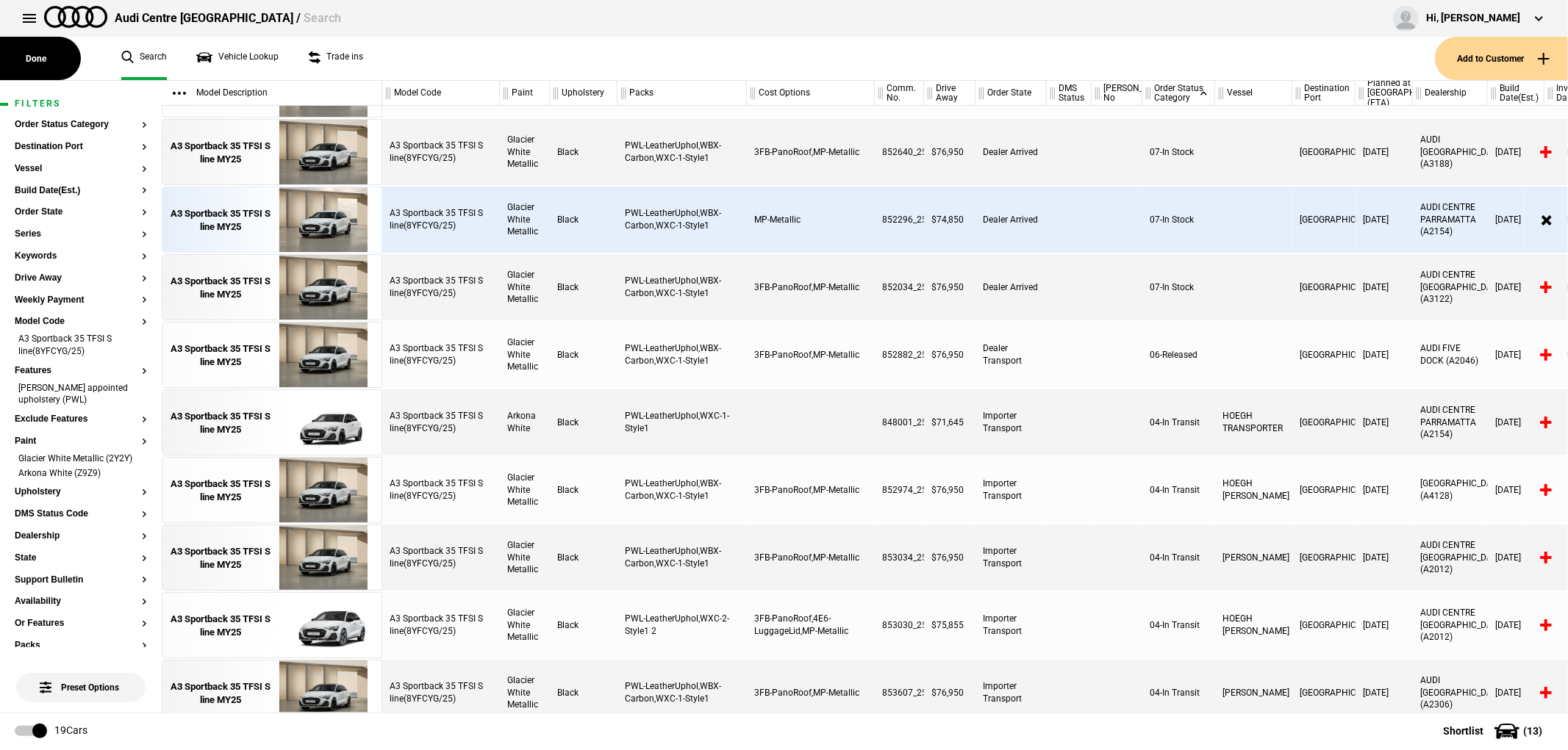
scroll to position [408, 0]
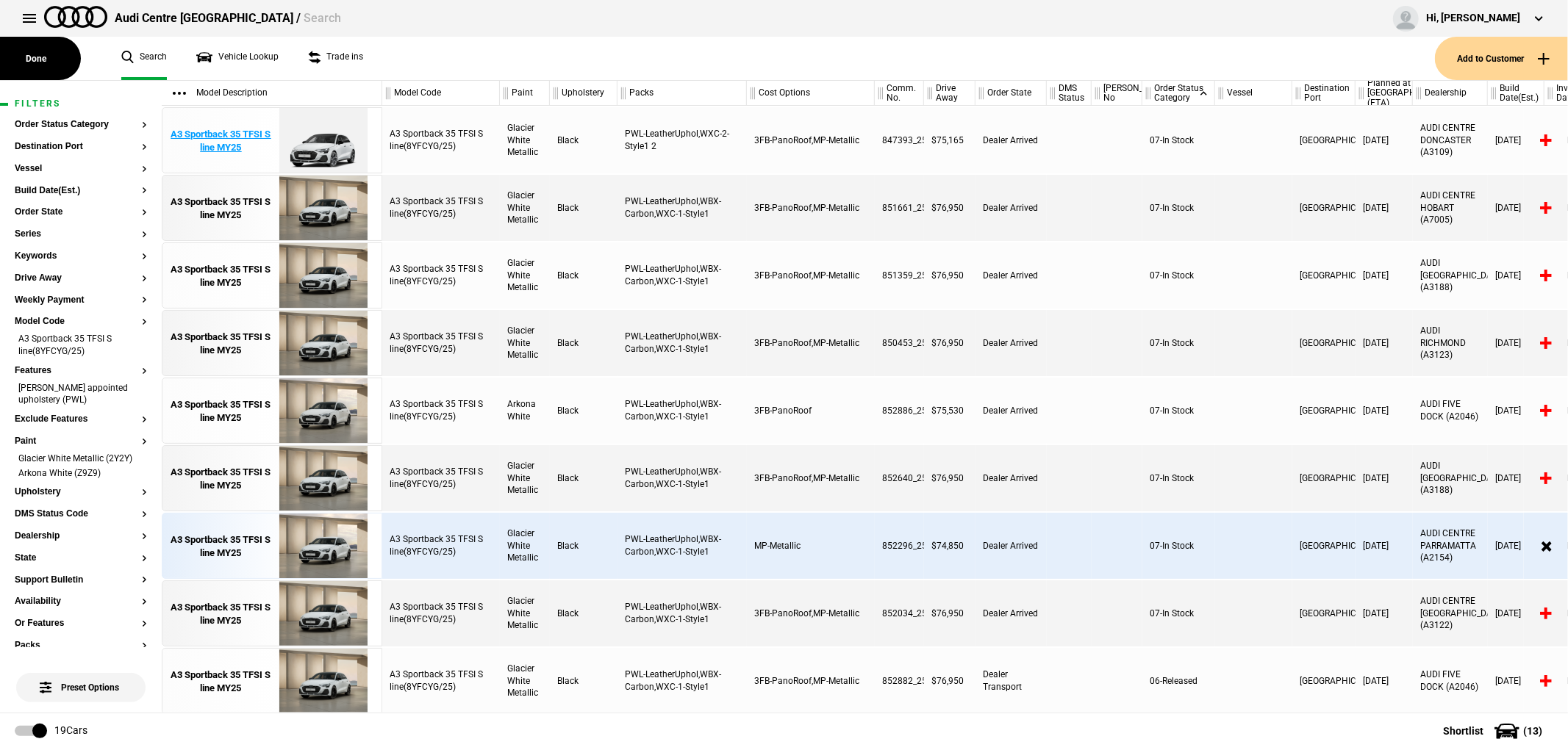
click at [222, 145] on div "A3 Sportback 35 TFSI S line MY25" at bounding box center [221, 141] width 102 height 26
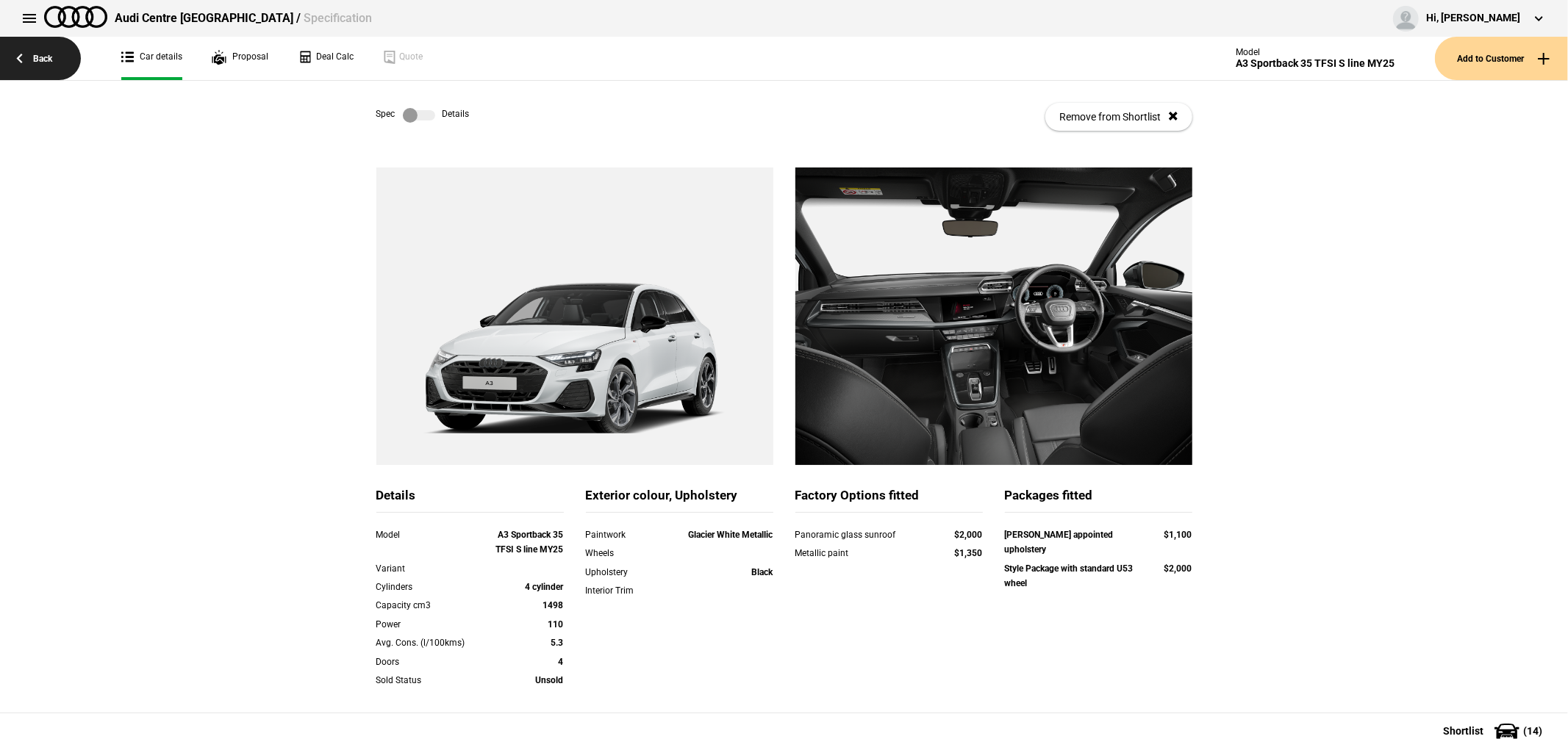
click at [51, 53] on link "Back" at bounding box center [40, 58] width 81 height 44
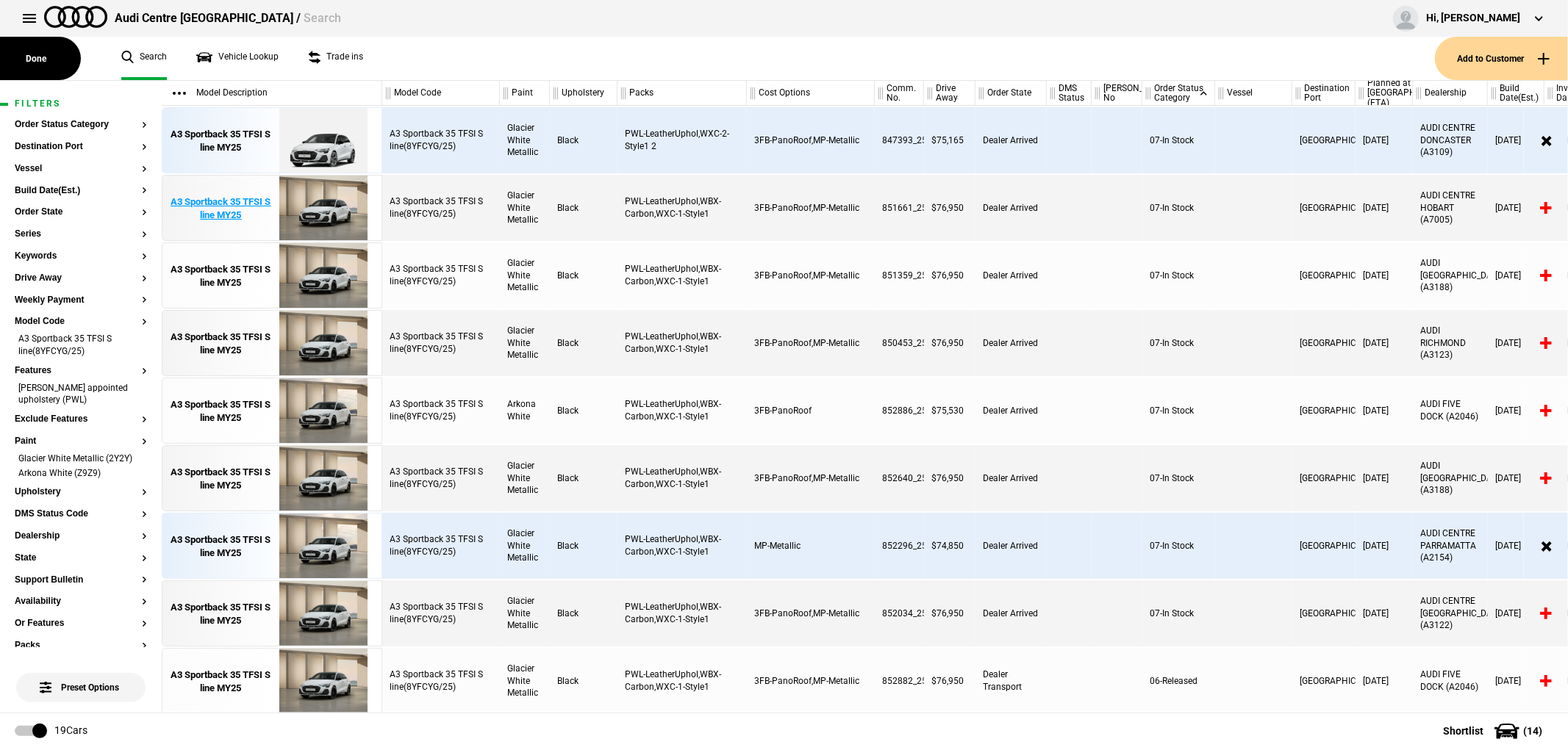
click at [248, 199] on div "A3 Sportback 35 TFSI S line MY25" at bounding box center [221, 208] width 102 height 26
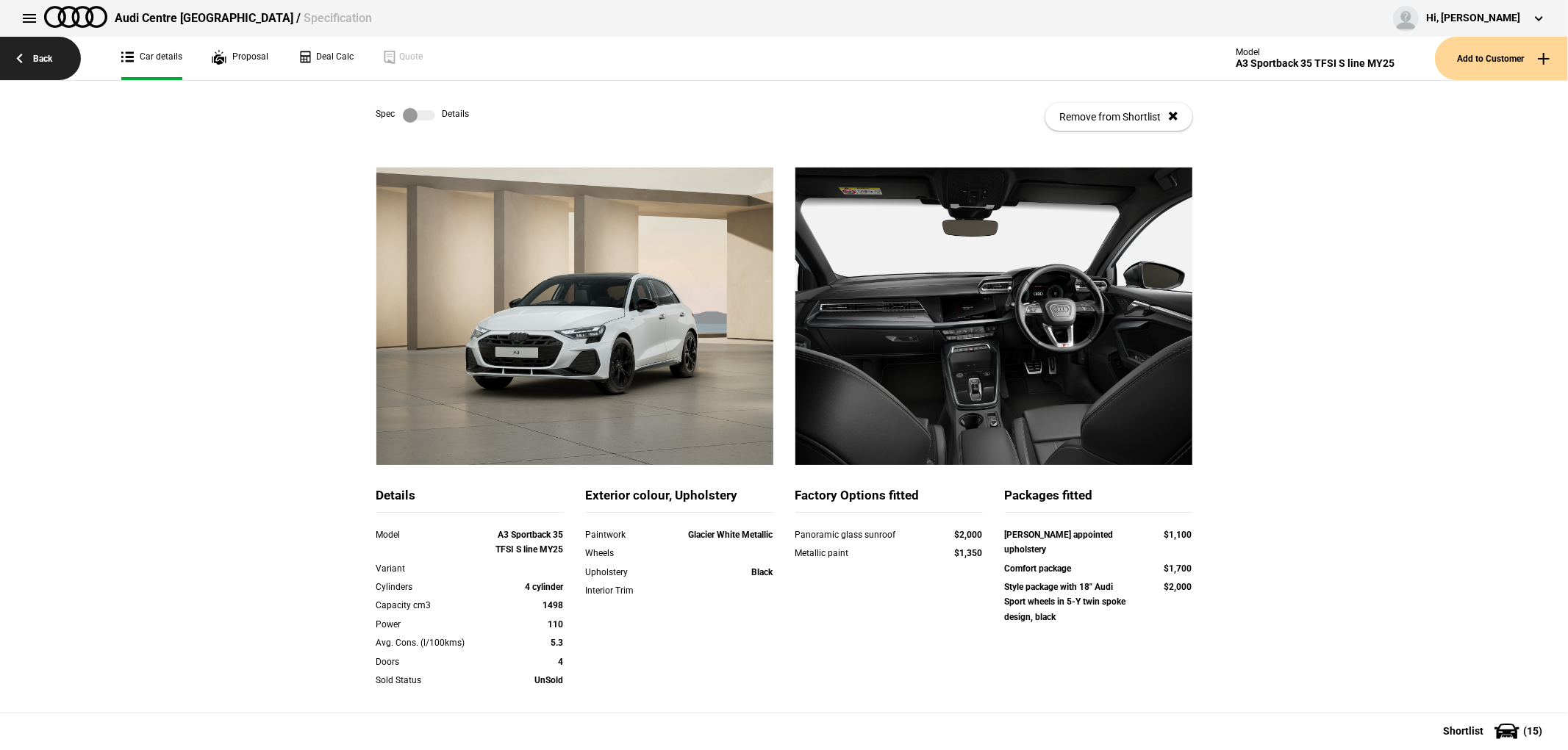
click at [42, 59] on link "Back" at bounding box center [40, 58] width 81 height 44
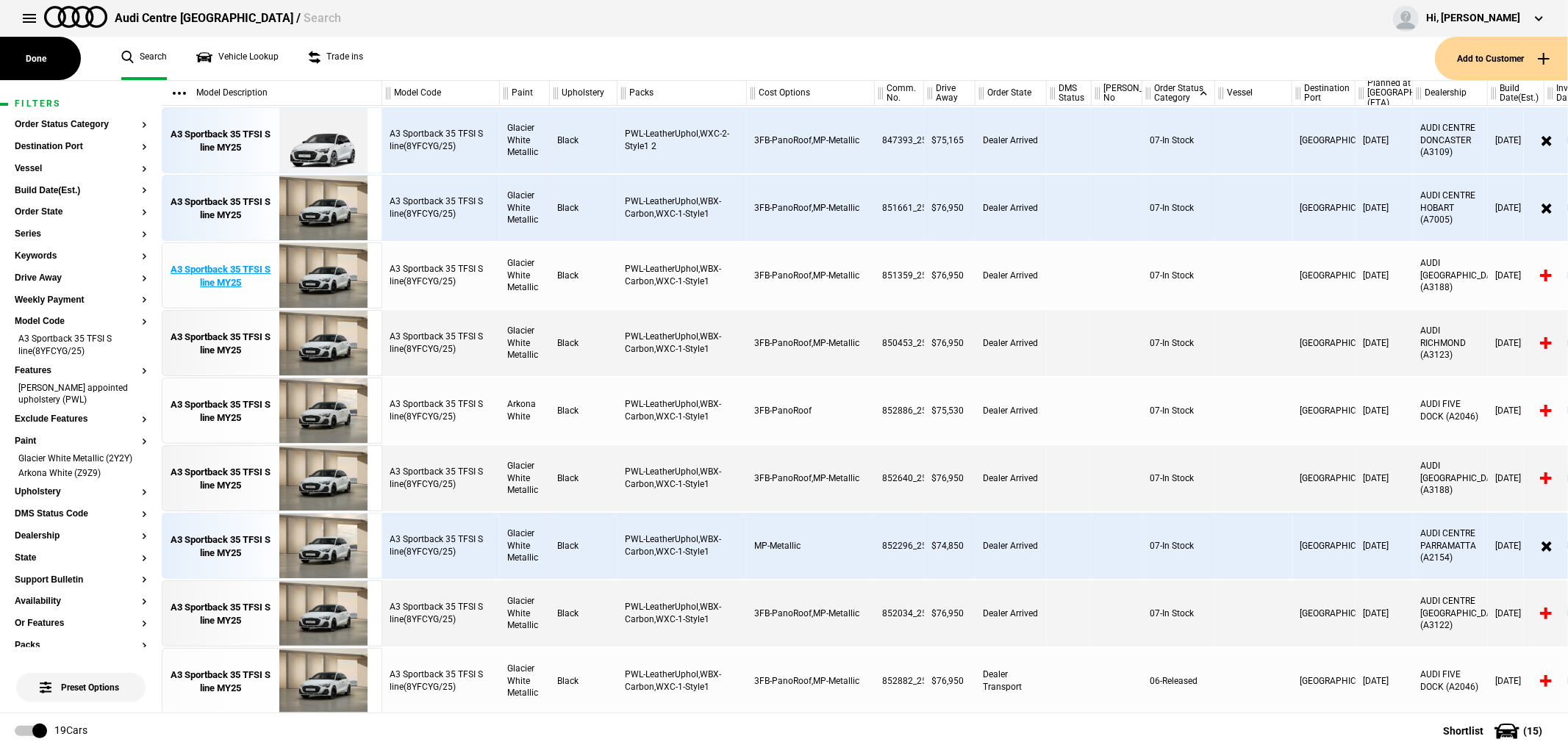
click at [230, 272] on div "A3 Sportback 35 TFSI S line MY25" at bounding box center [221, 276] width 102 height 26
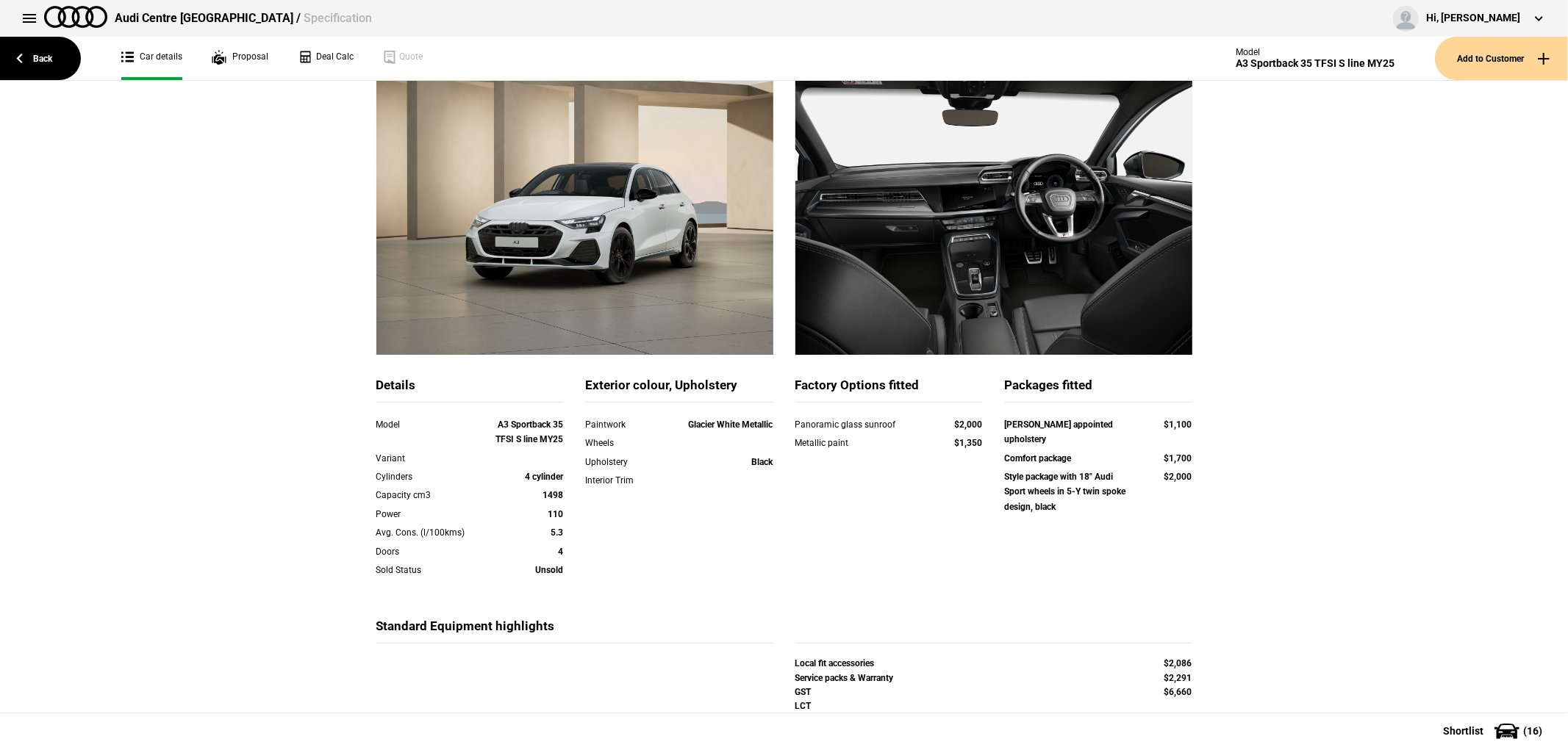
scroll to position [82, 0]
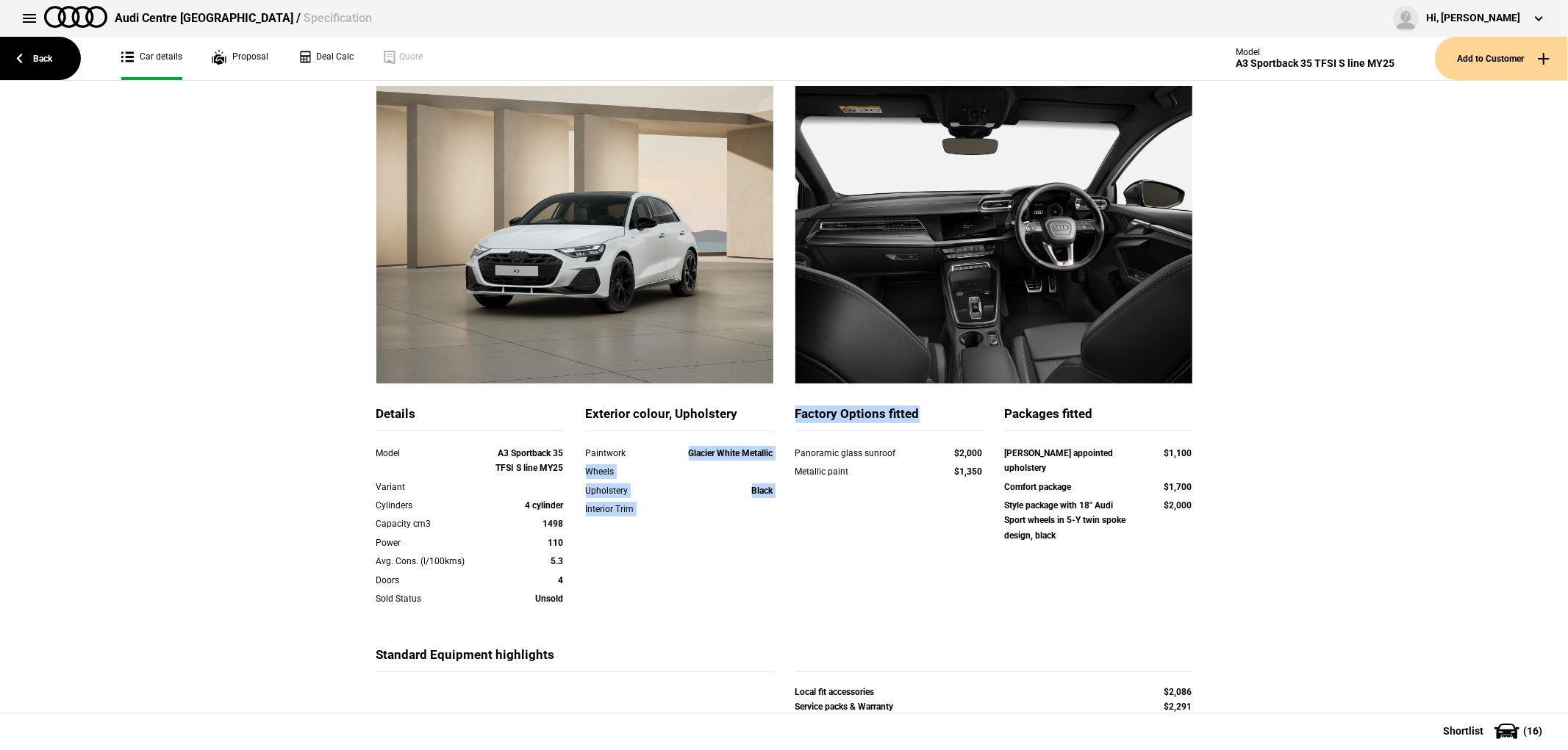
drag, startPoint x: 671, startPoint y: 449, endPoint x: 782, endPoint y: 450, distance: 111.0
click at [782, 450] on div "Details Model A3 Sportback 35 TFSI S line MY25 Variant Cylinders 4 cylinder Cap…" at bounding box center [784, 526] width 838 height 241
drag, startPoint x: 796, startPoint y: 449, endPoint x: 929, endPoint y: 449, distance: 133.0
click at [929, 449] on div "Panoramic glass sunroof $2,000" at bounding box center [889, 453] width 187 height 15
